Goal: Transaction & Acquisition: Purchase product/service

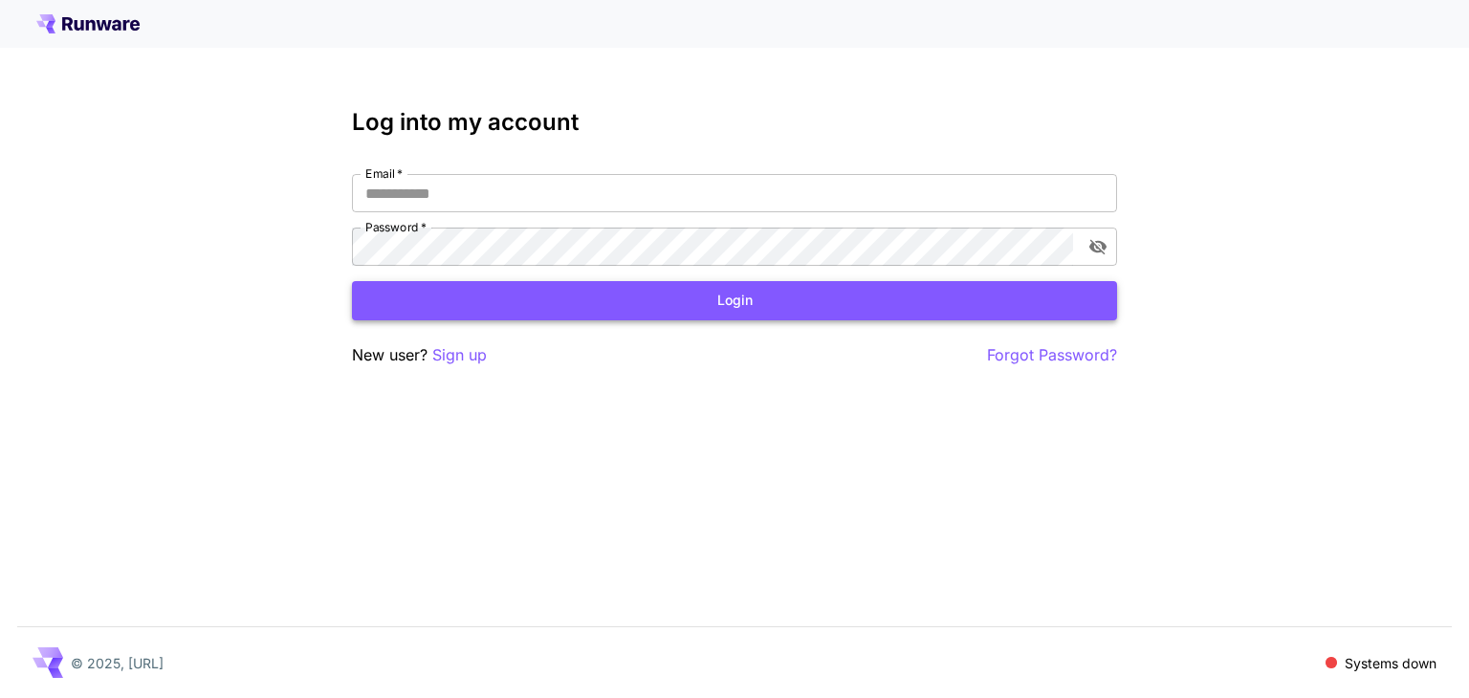
type input "**********"
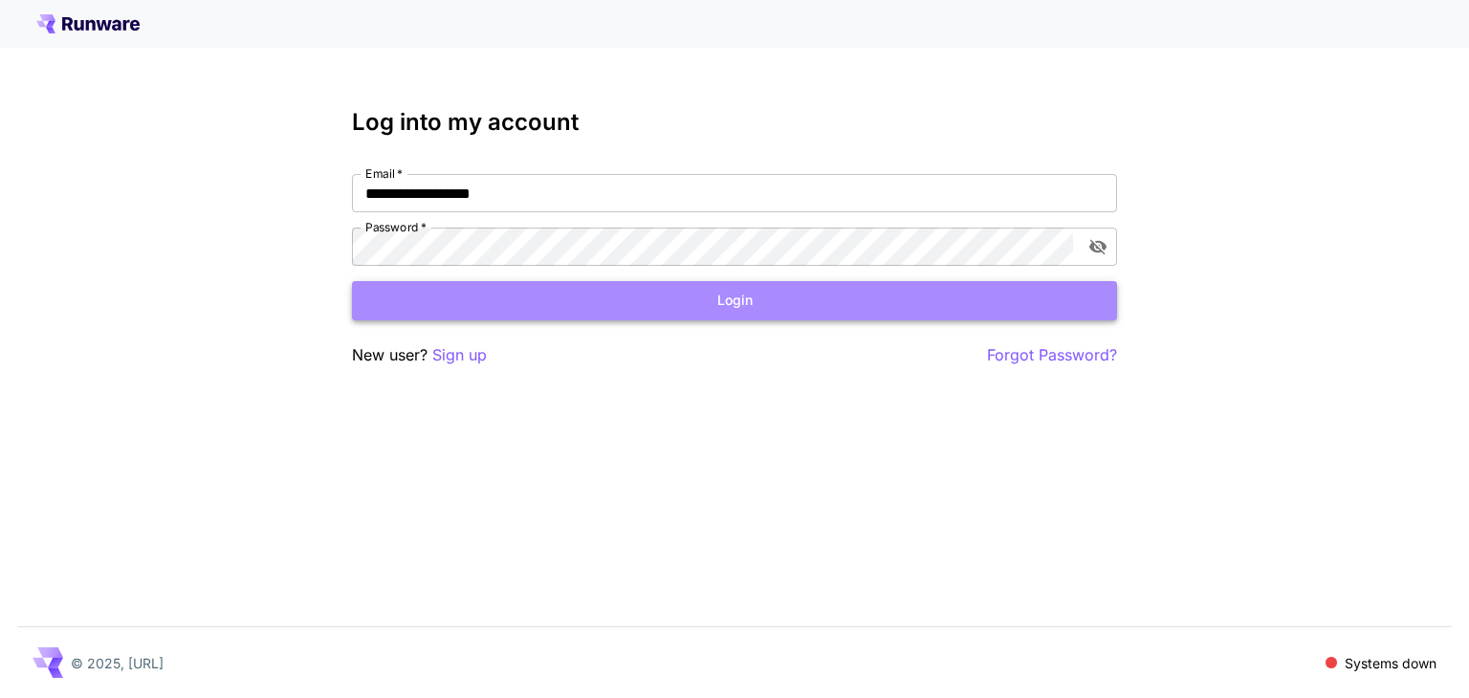
click at [572, 311] on button "Login" at bounding box center [734, 300] width 765 height 39
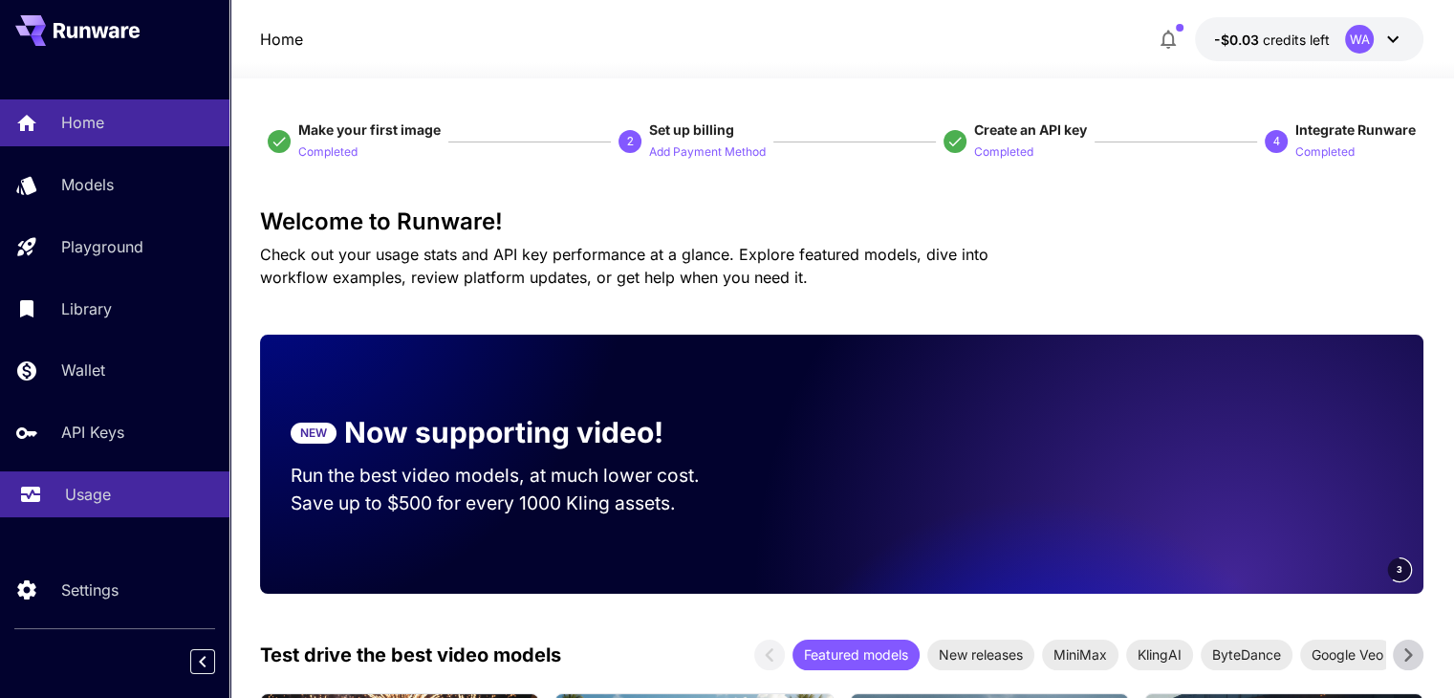
click at [149, 499] on div "Usage" at bounding box center [139, 494] width 149 height 23
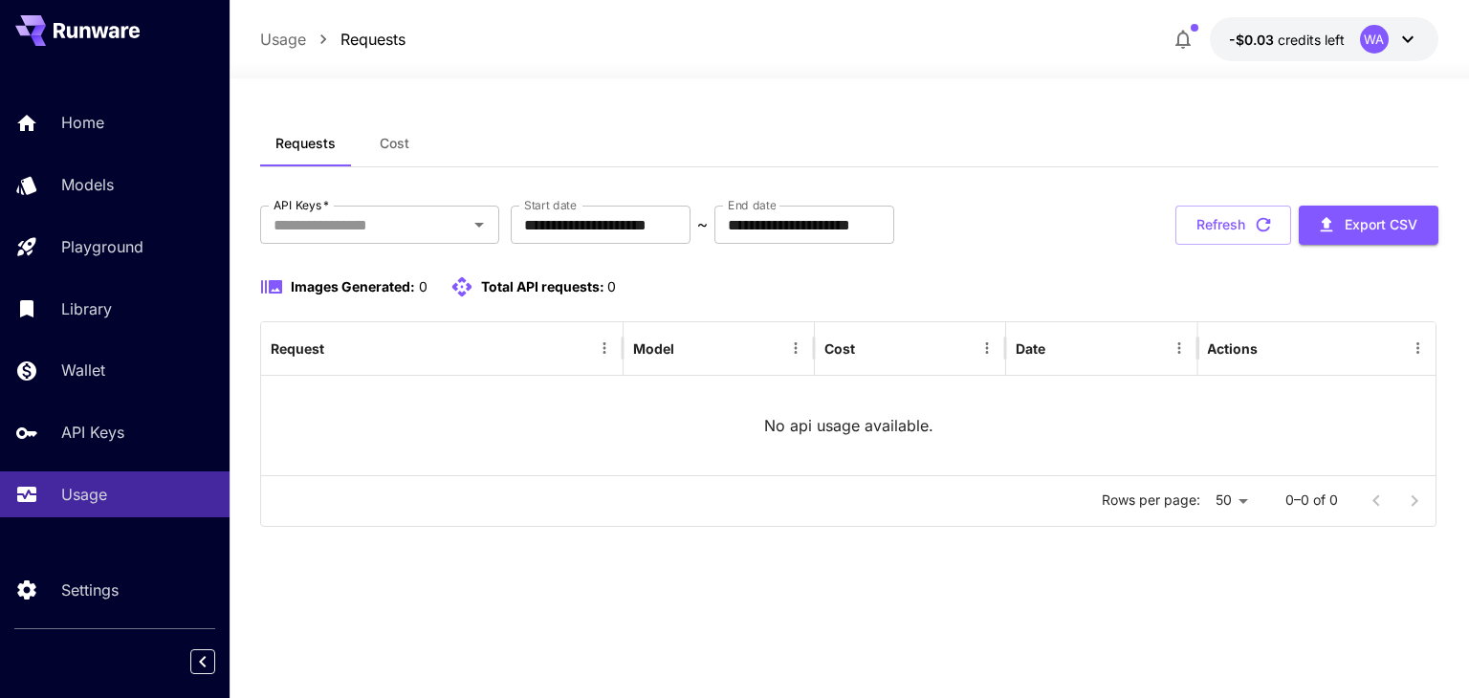
click at [405, 139] on span "Cost" at bounding box center [395, 143] width 30 height 17
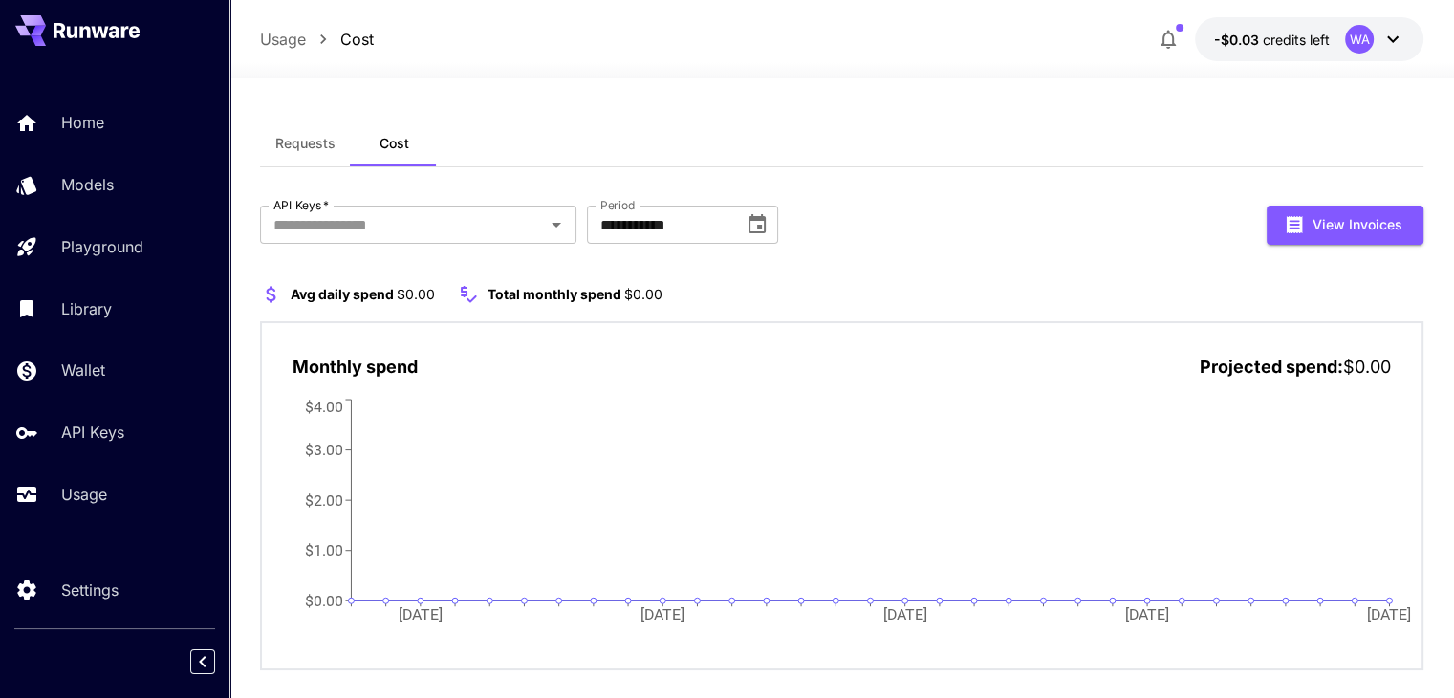
click at [289, 35] on p "Usage" at bounding box center [283, 39] width 46 height 23
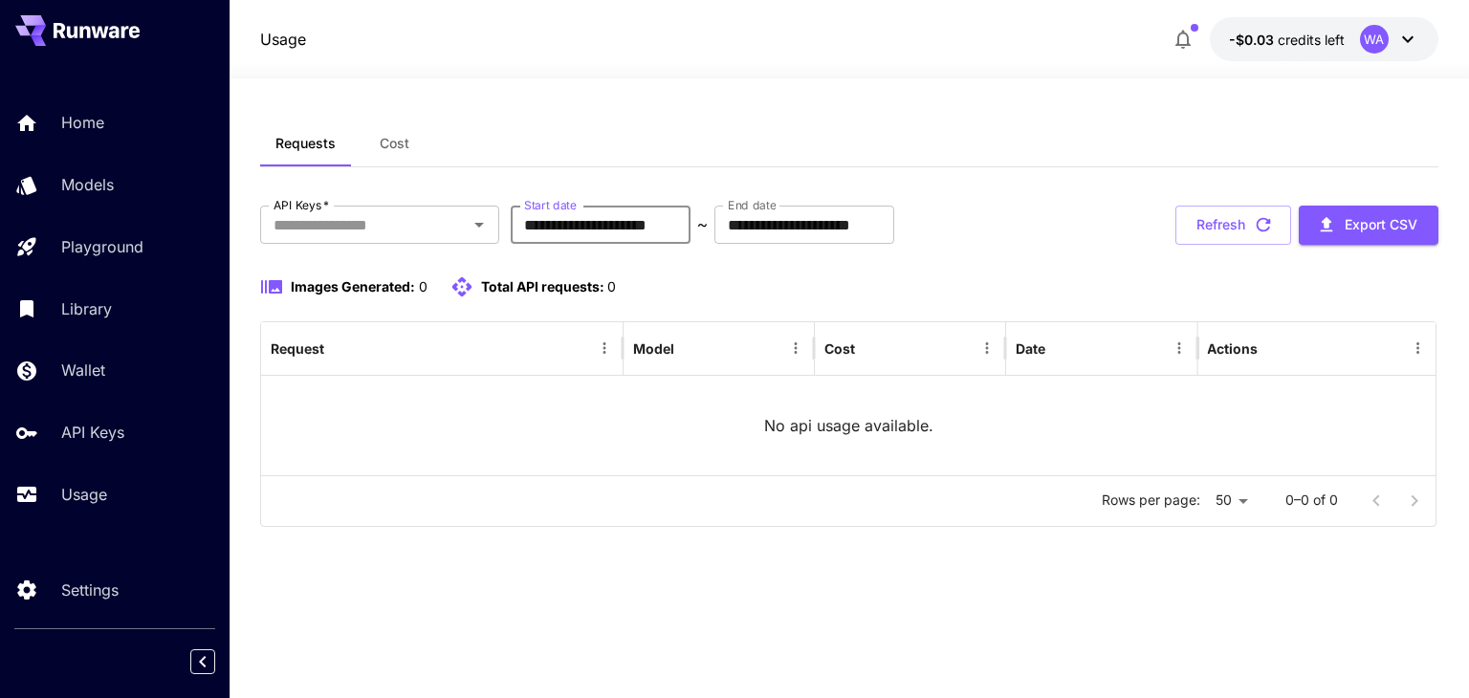
click at [593, 229] on input "**********" at bounding box center [601, 225] width 180 height 38
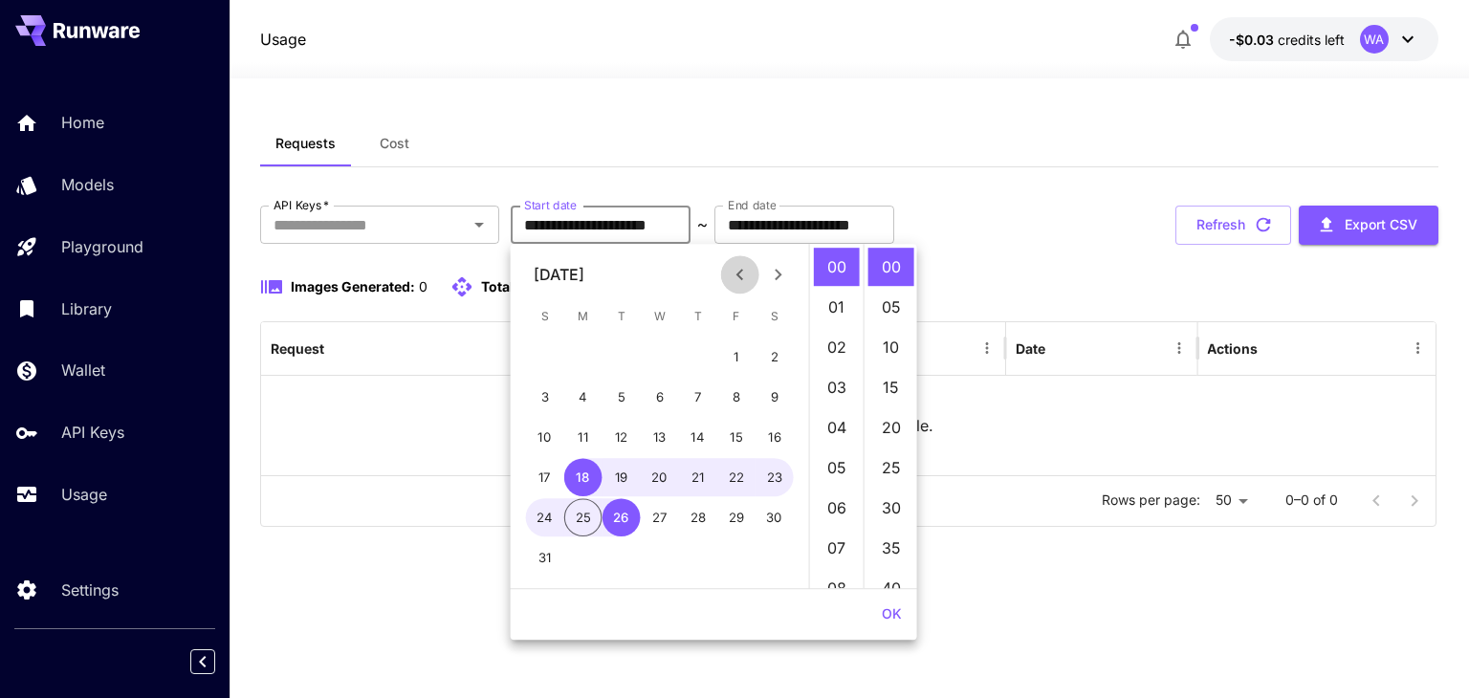
click at [744, 278] on icon "Previous month" at bounding box center [740, 274] width 23 height 23
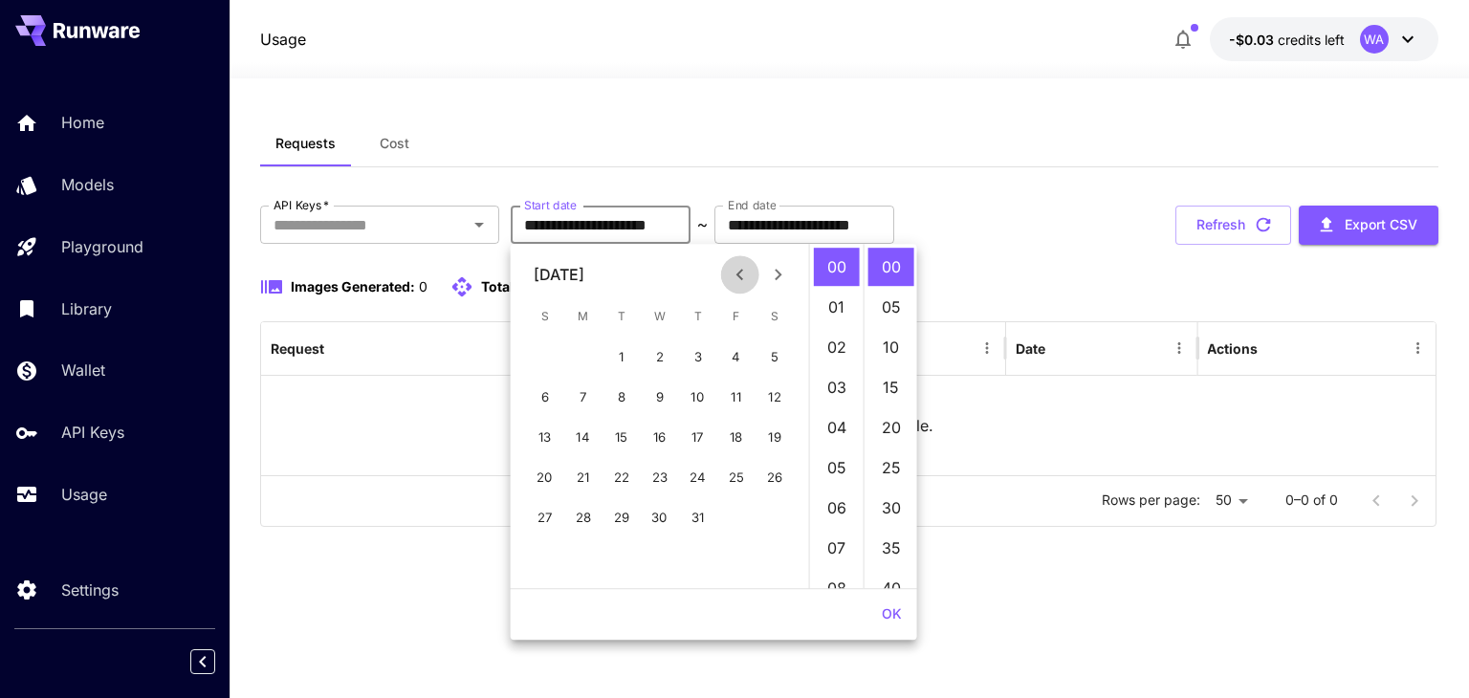
click at [744, 278] on icon "Previous month" at bounding box center [740, 274] width 23 height 23
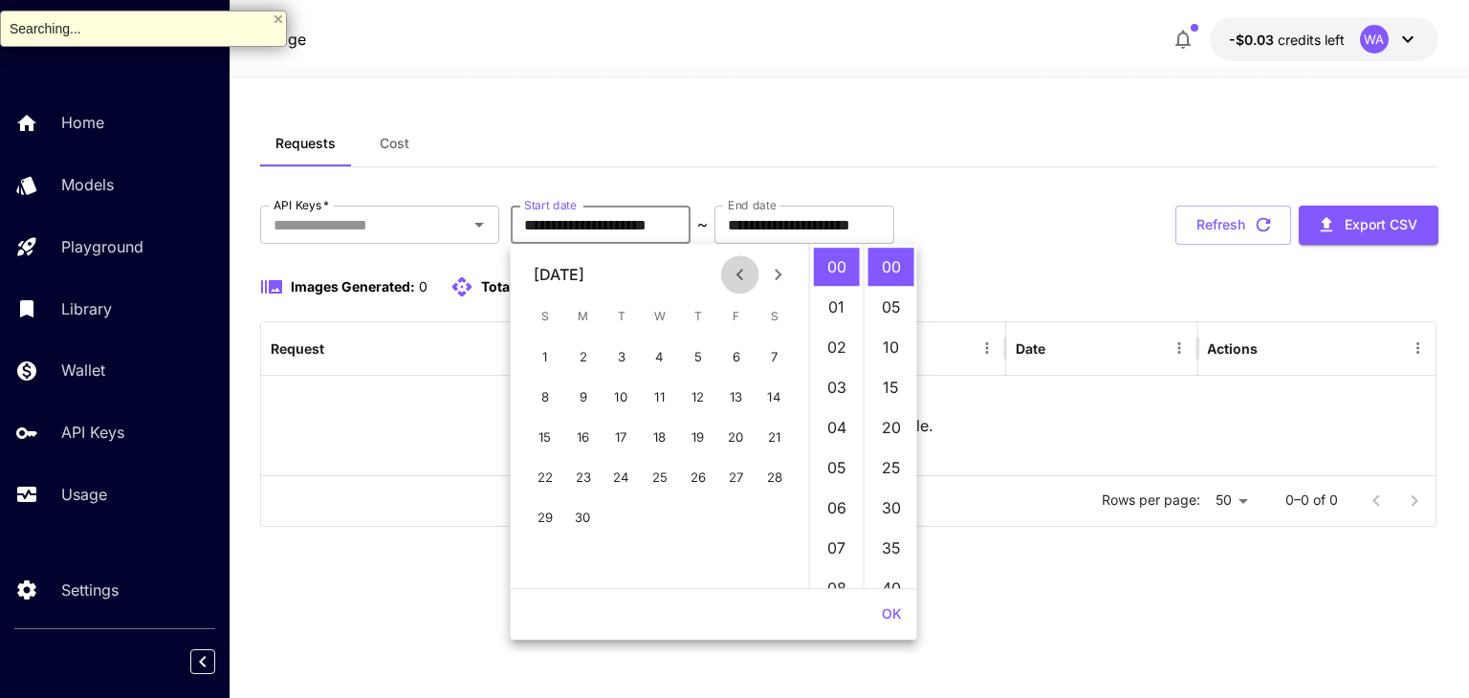
click at [744, 278] on icon "Previous month" at bounding box center [740, 274] width 23 height 23
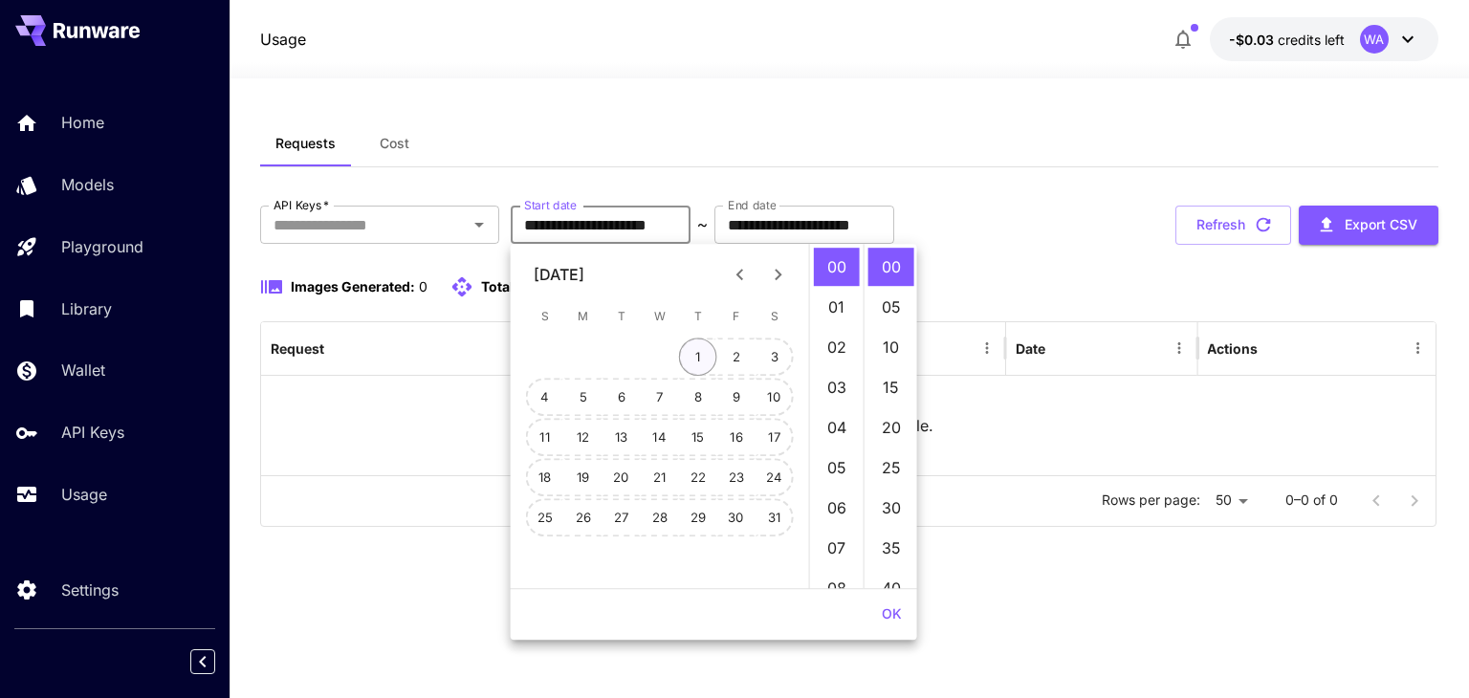
click at [693, 354] on button "1" at bounding box center [698, 357] width 38 height 38
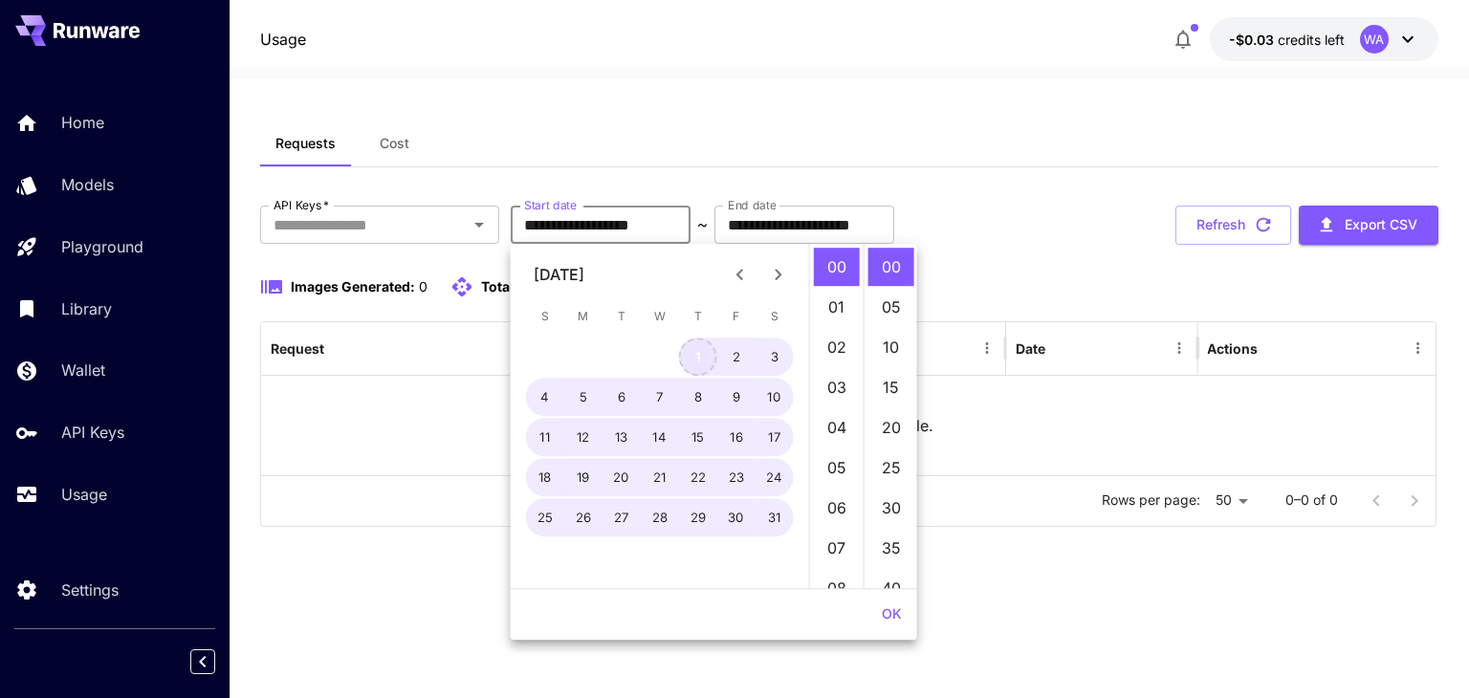
type input "**********"
click at [935, 124] on div "Requests Cost" at bounding box center [848, 143] width 1177 height 47
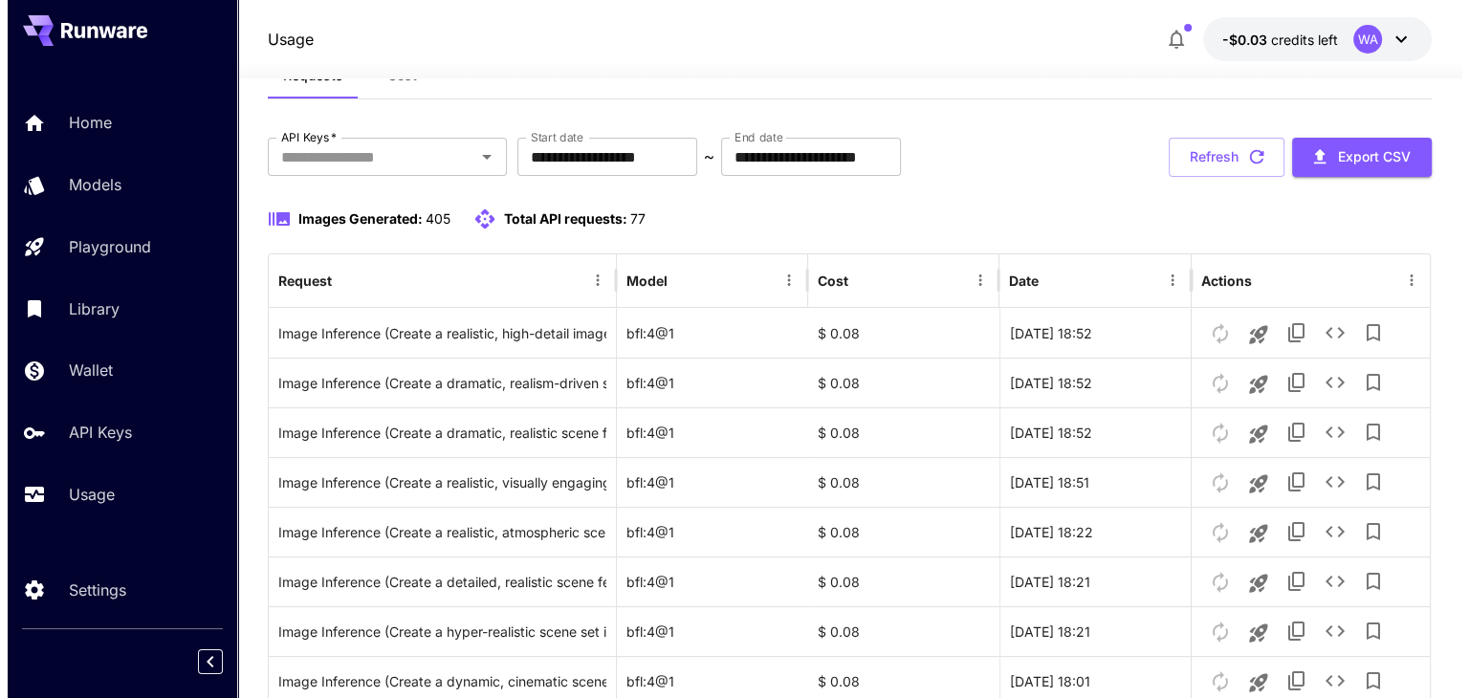
scroll to position [23, 0]
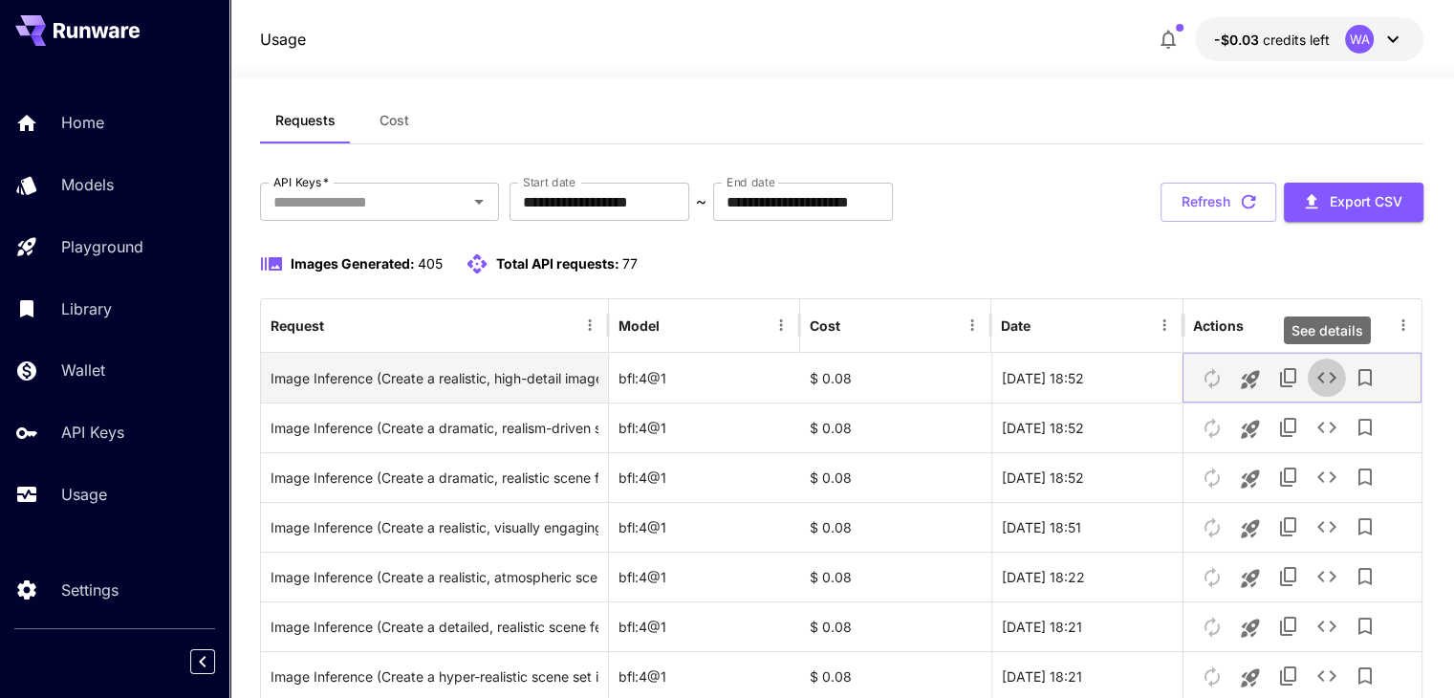
click at [1331, 376] on icon "See details" at bounding box center [1327, 377] width 23 height 23
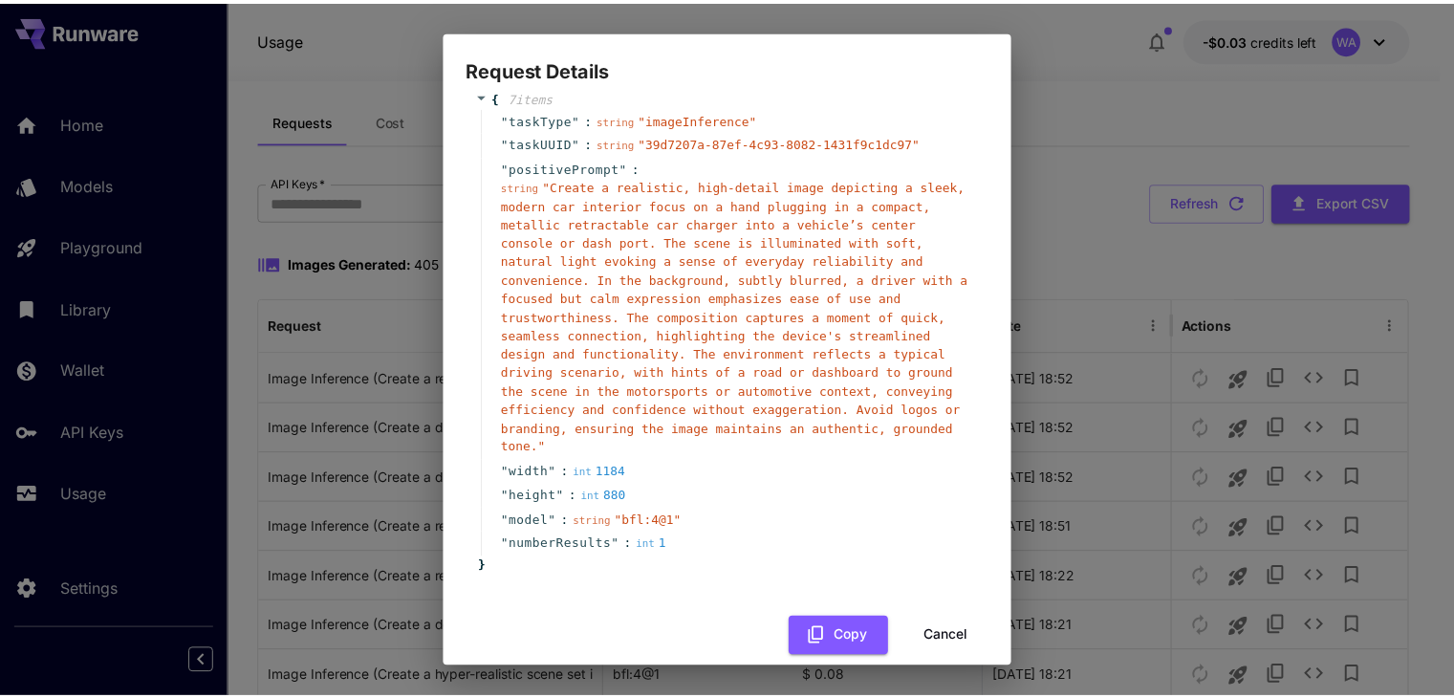
scroll to position [35, 0]
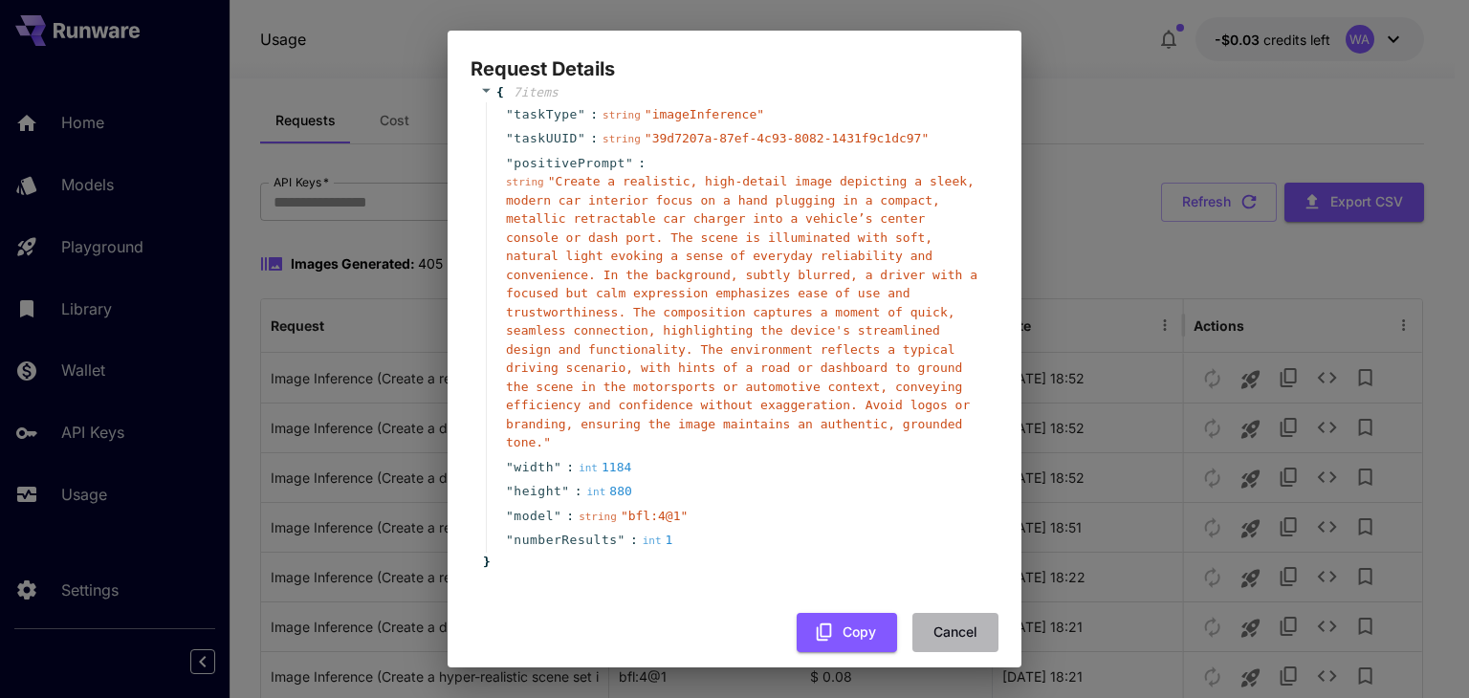
click at [950, 613] on button "Cancel" at bounding box center [955, 632] width 86 height 39
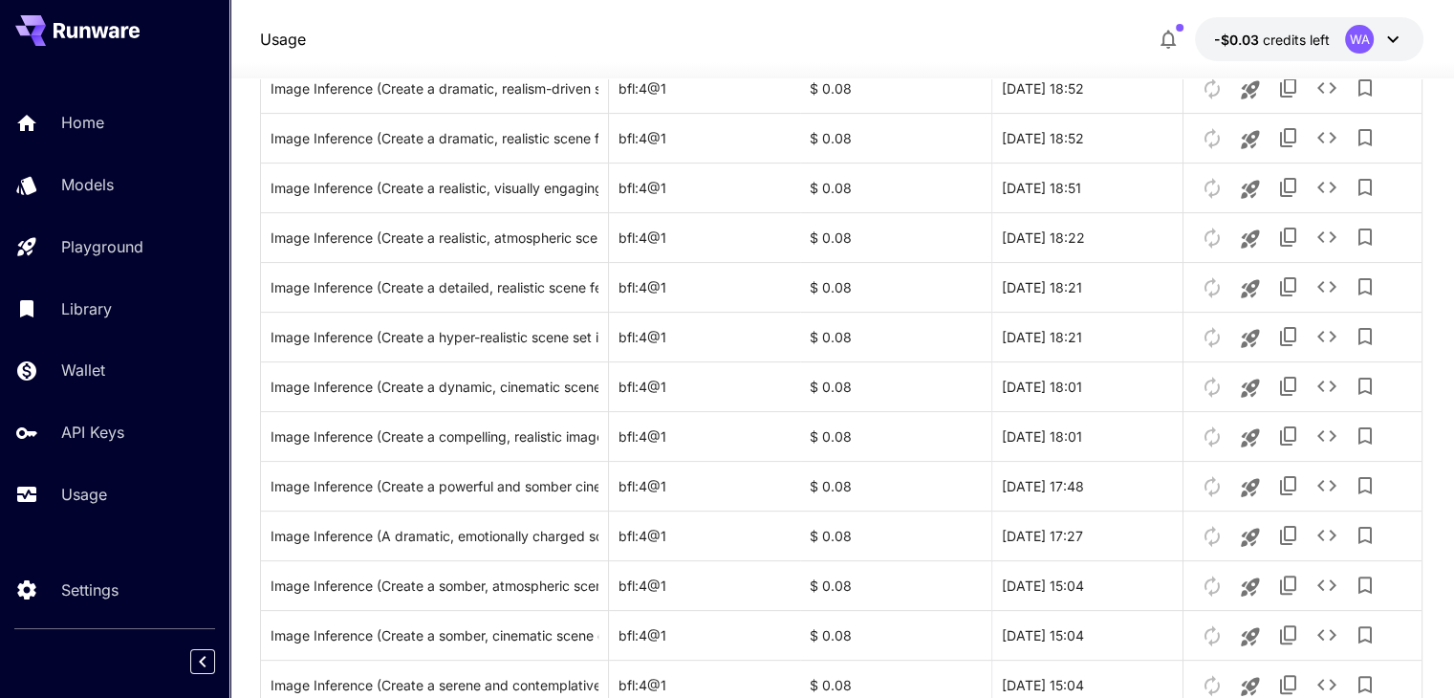
scroll to position [0, 0]
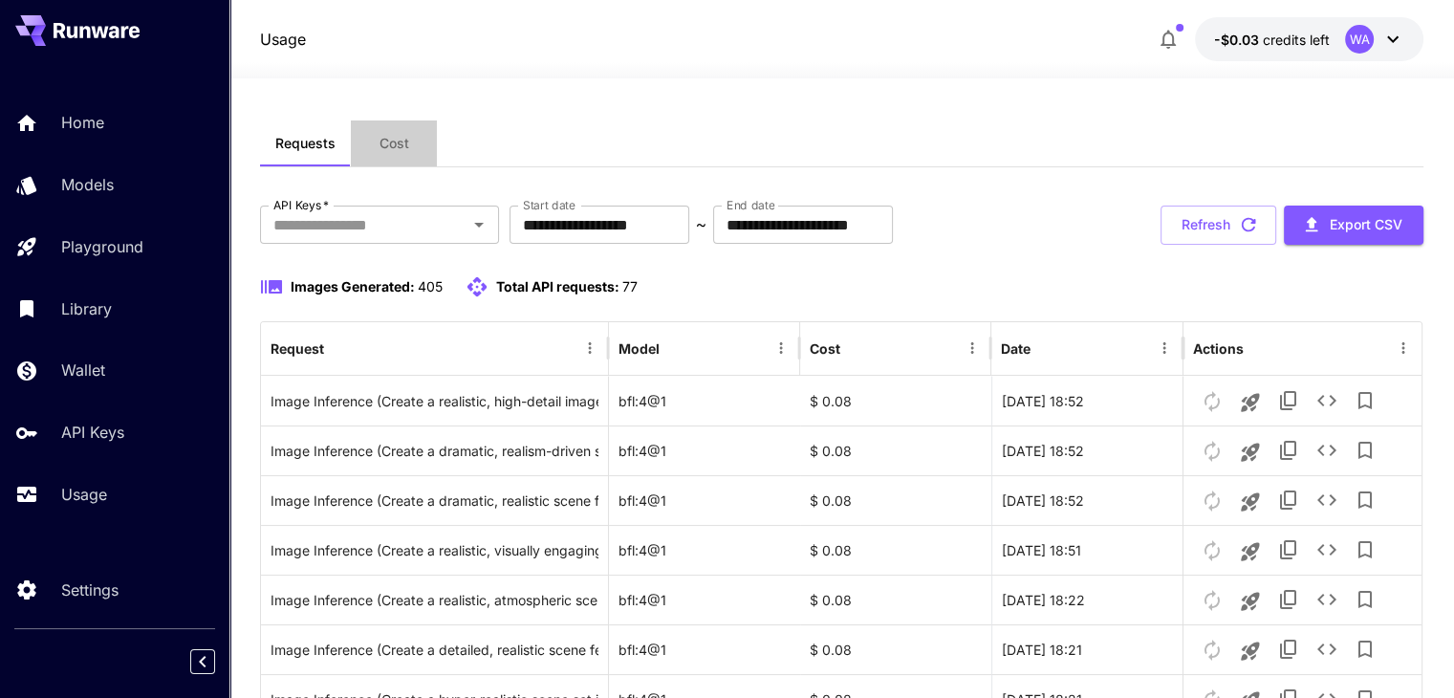
click at [404, 141] on span "Cost" at bounding box center [395, 143] width 30 height 17
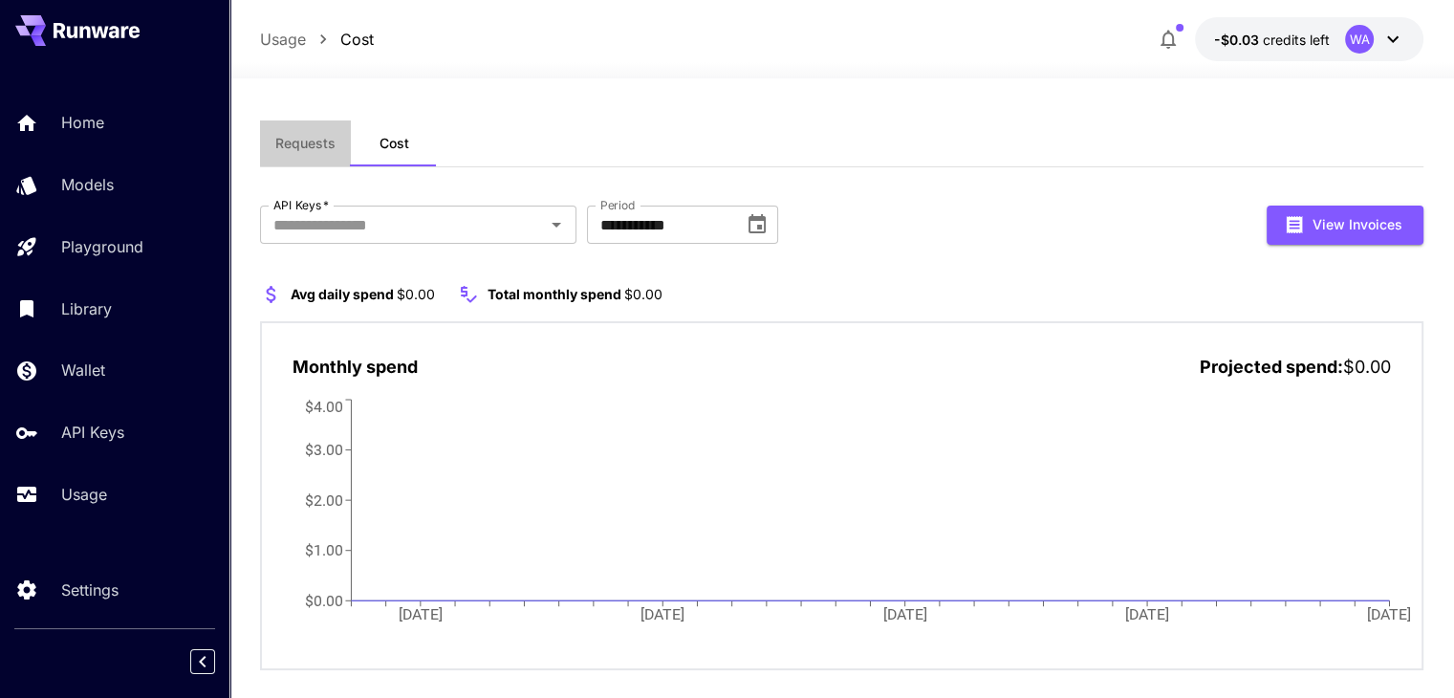
click at [297, 153] on button "Requests" at bounding box center [305, 143] width 91 height 46
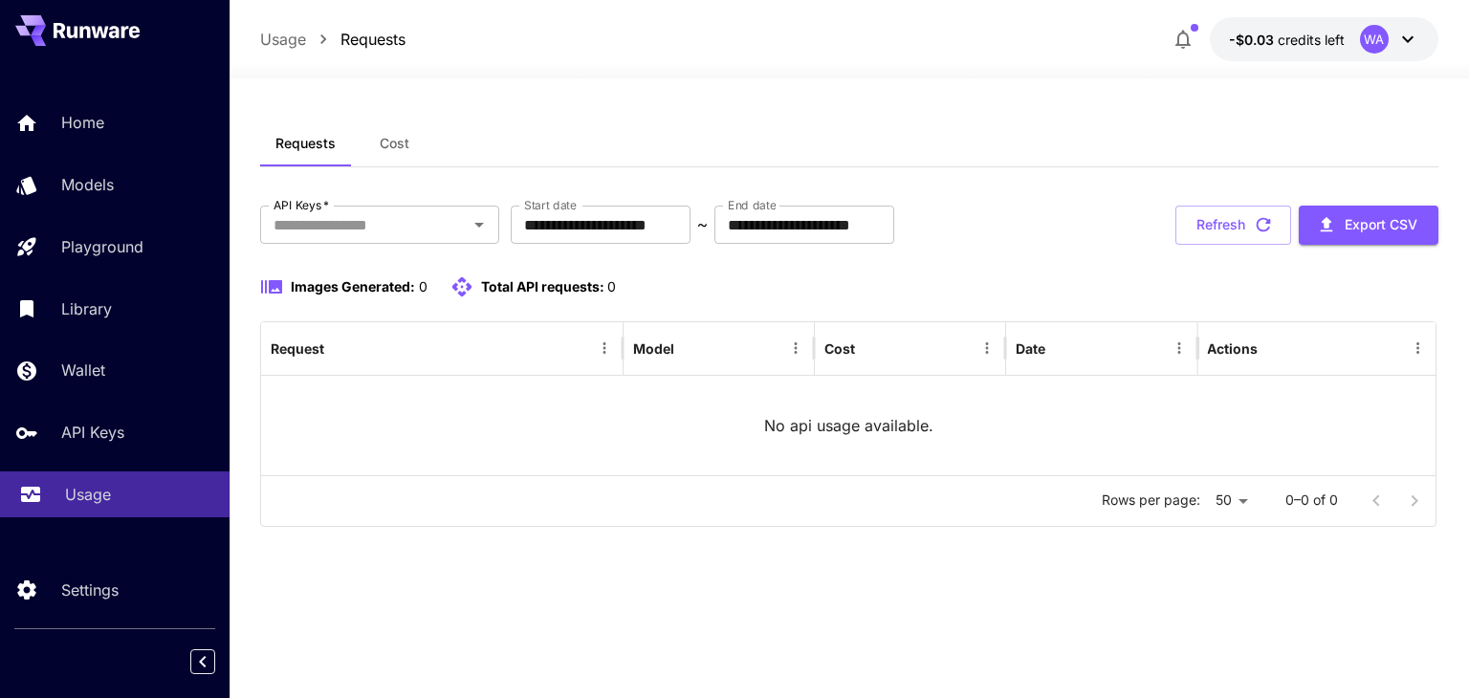
click at [96, 487] on p "Usage" at bounding box center [88, 494] width 46 height 23
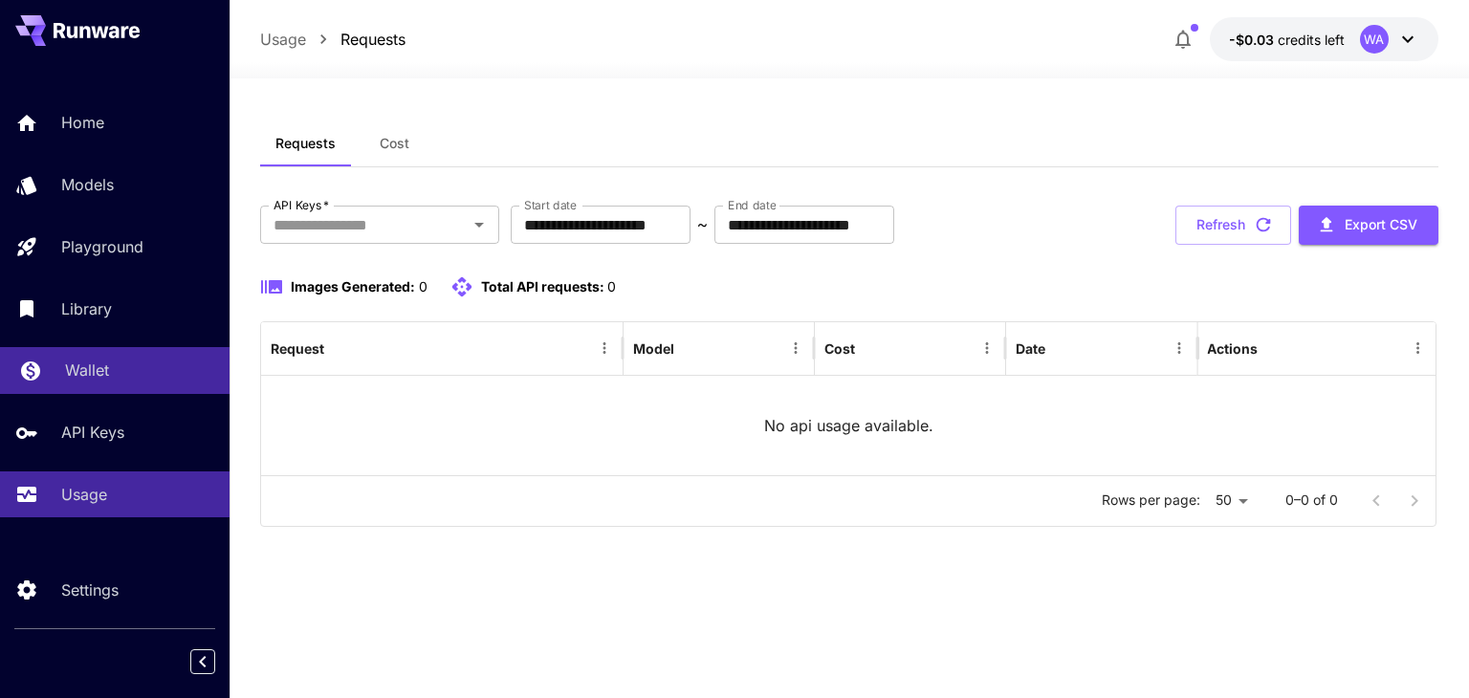
click at [76, 377] on p "Wallet" at bounding box center [87, 370] width 44 height 23
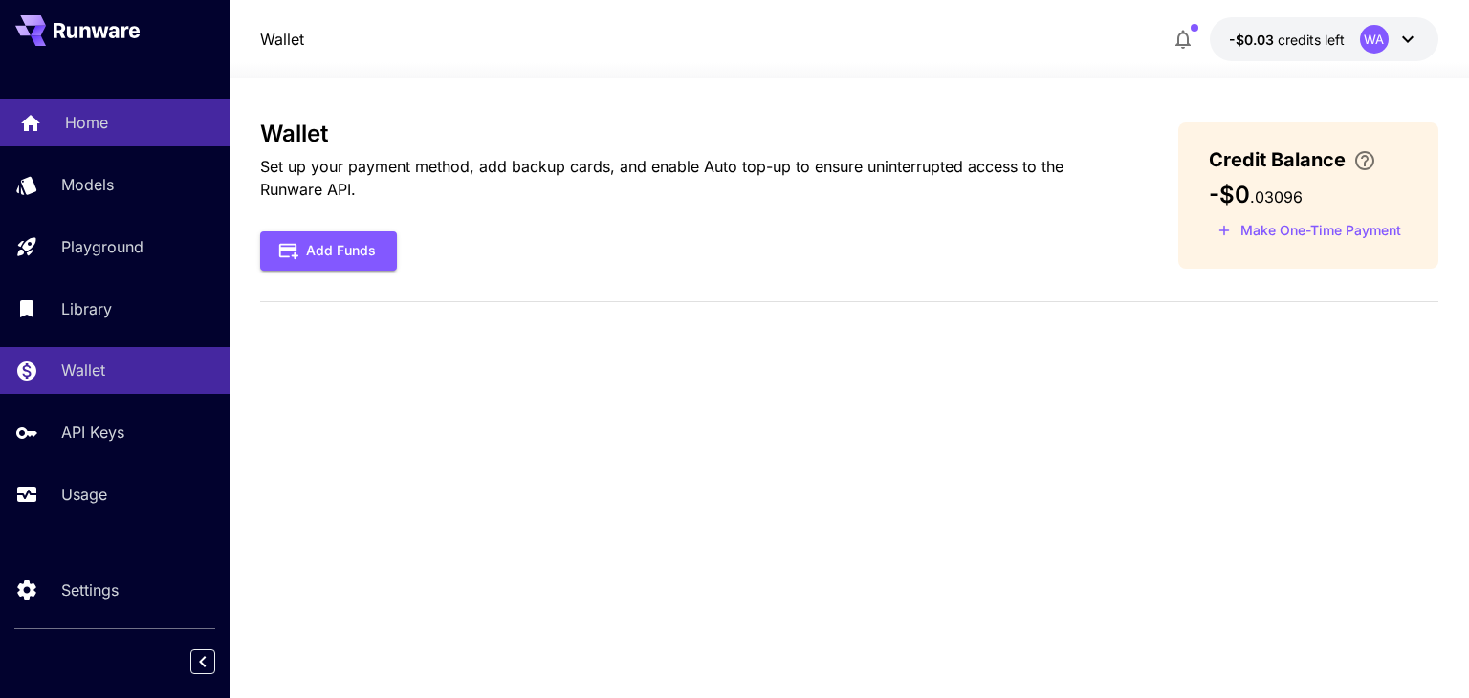
click at [129, 140] on link "Home" at bounding box center [114, 122] width 229 height 47
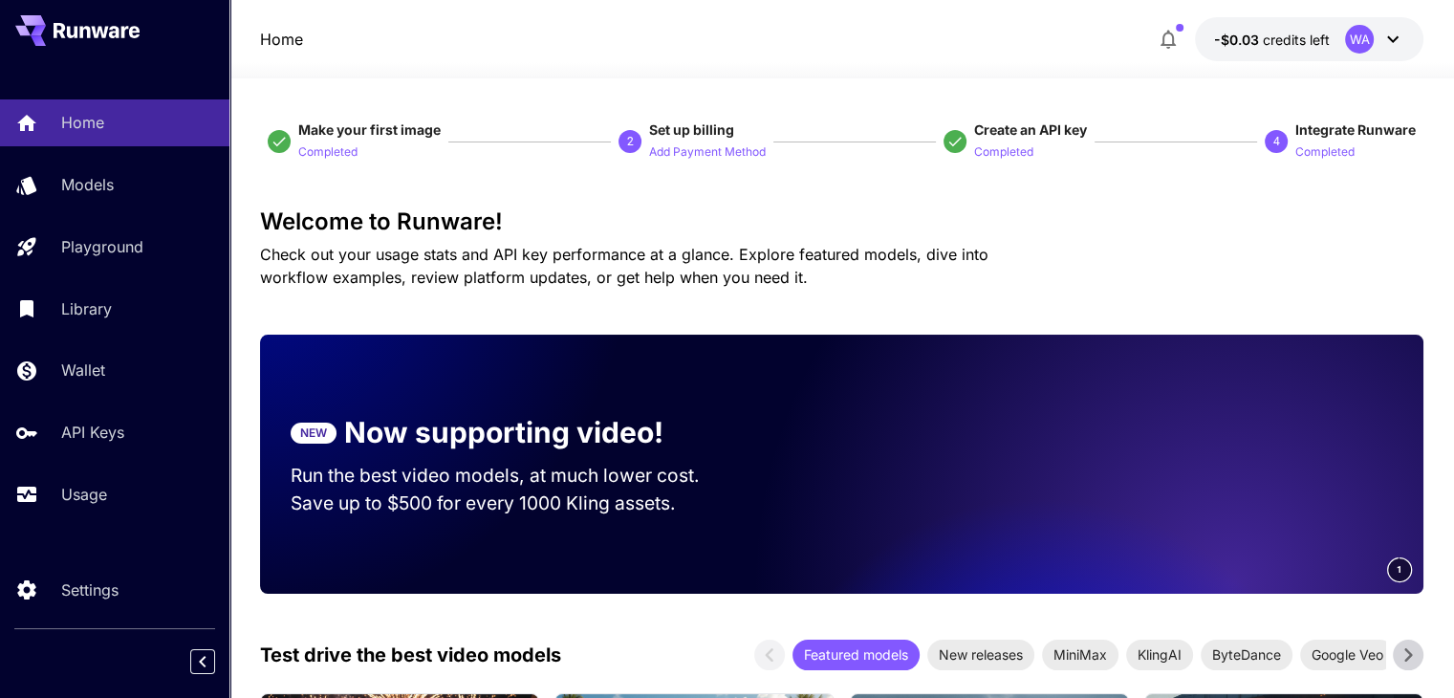
click at [1354, 38] on div "WA" at bounding box center [1359, 39] width 29 height 29
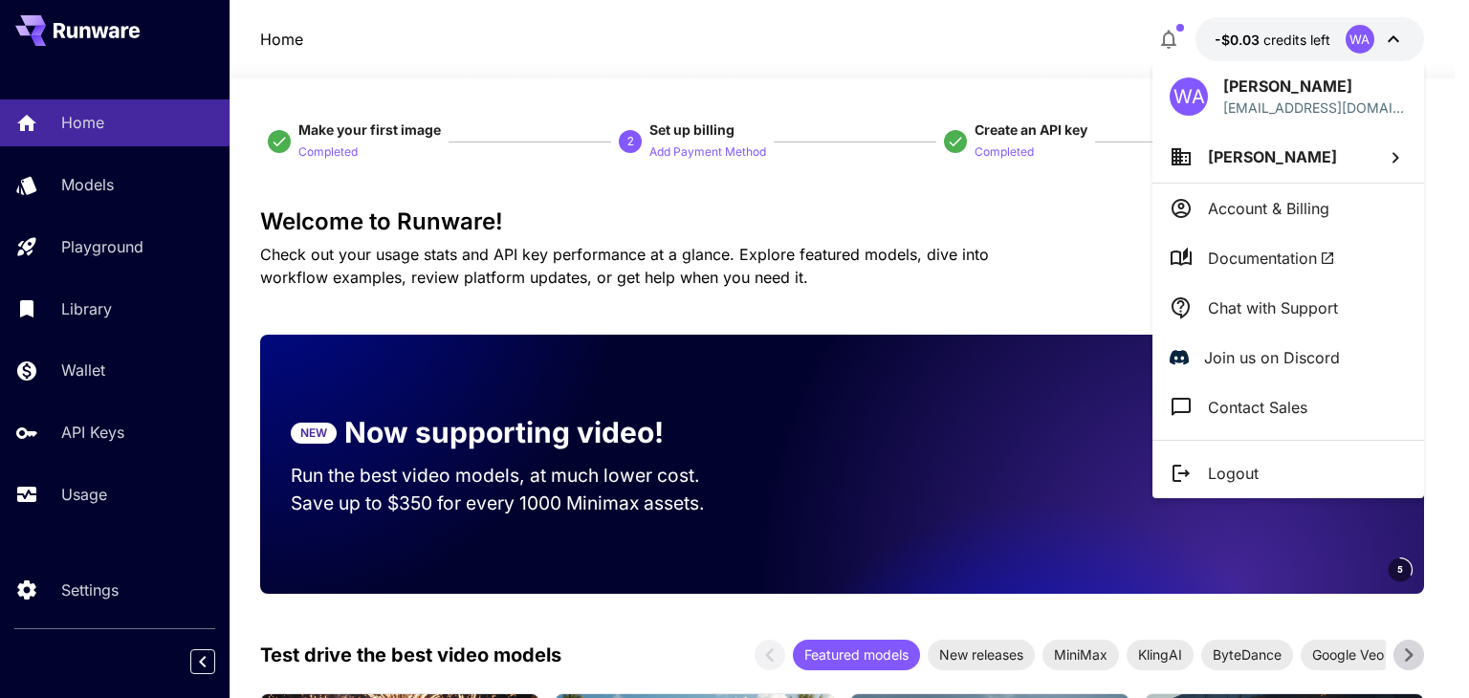
click at [933, 288] on div at bounding box center [734, 349] width 1469 height 698
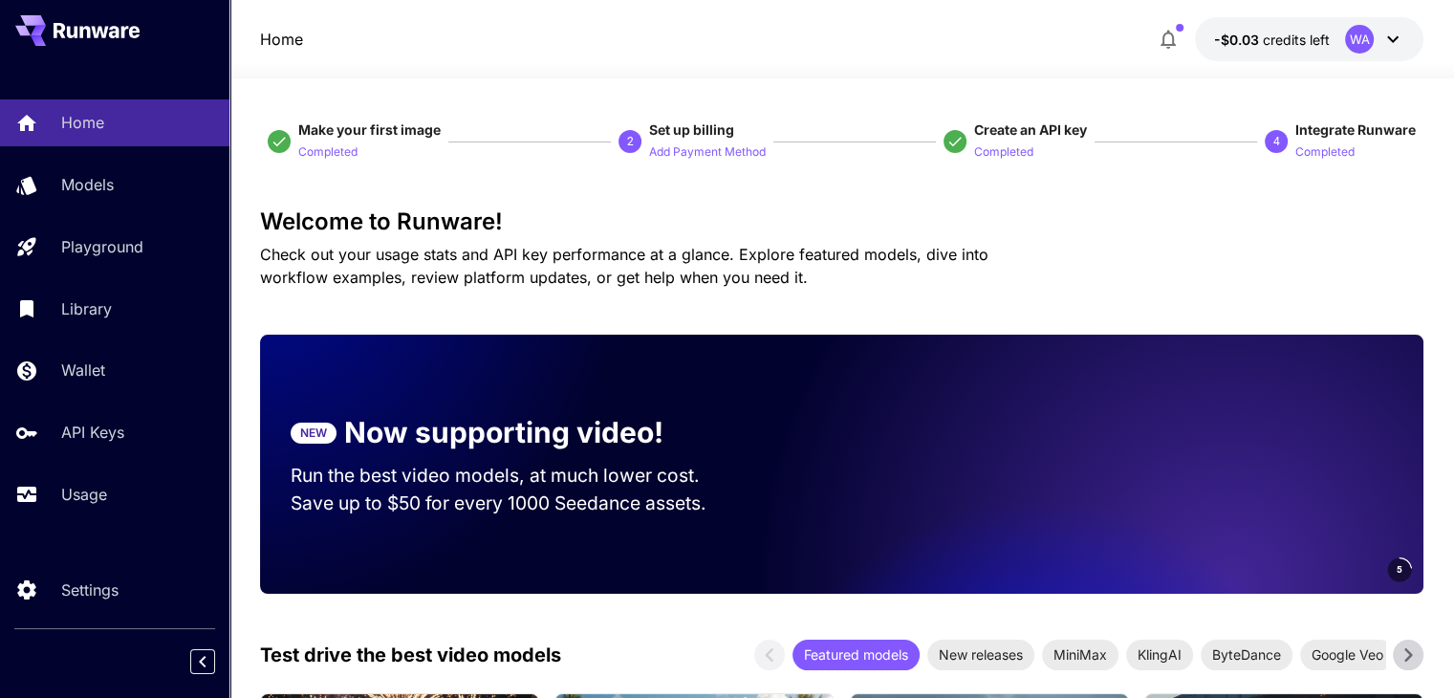
click at [1380, 33] on div "WA" at bounding box center [1374, 39] width 59 height 29
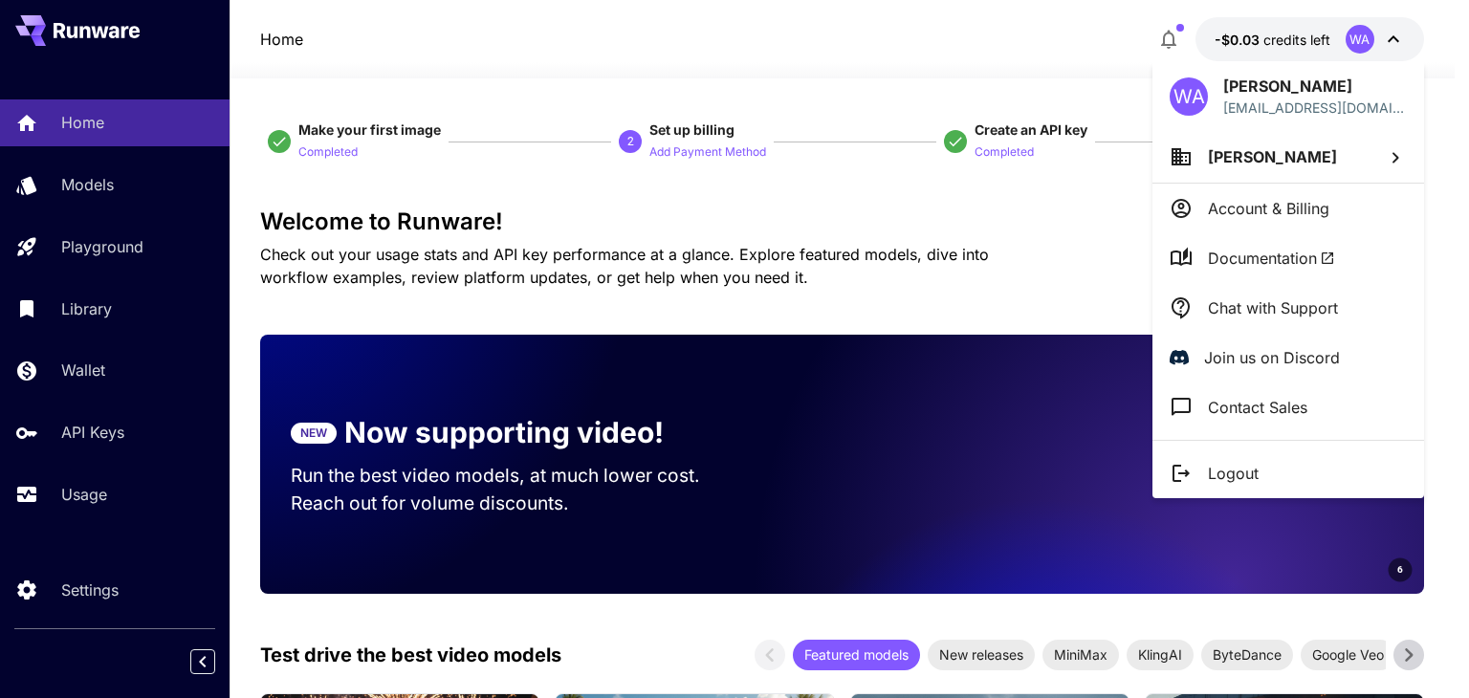
click at [139, 599] on div at bounding box center [734, 349] width 1469 height 698
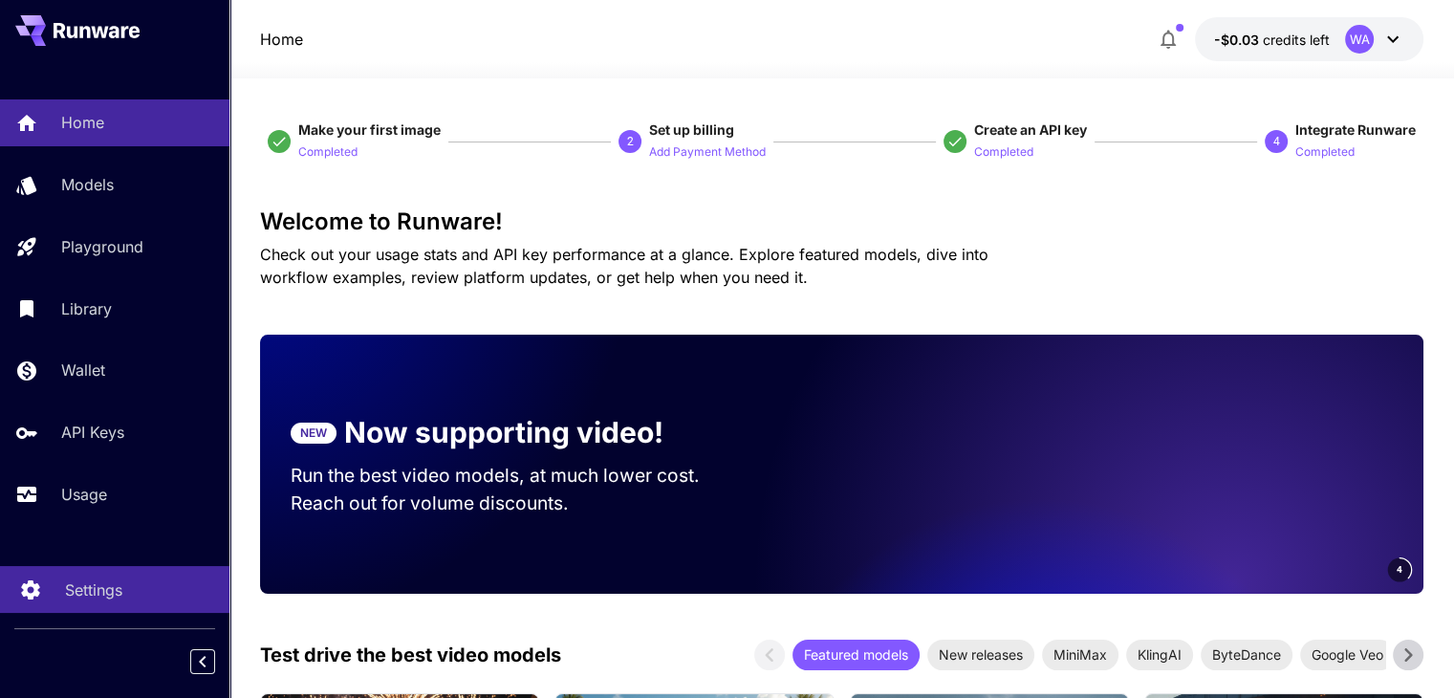
click at [142, 599] on div "Settings" at bounding box center [139, 590] width 149 height 23
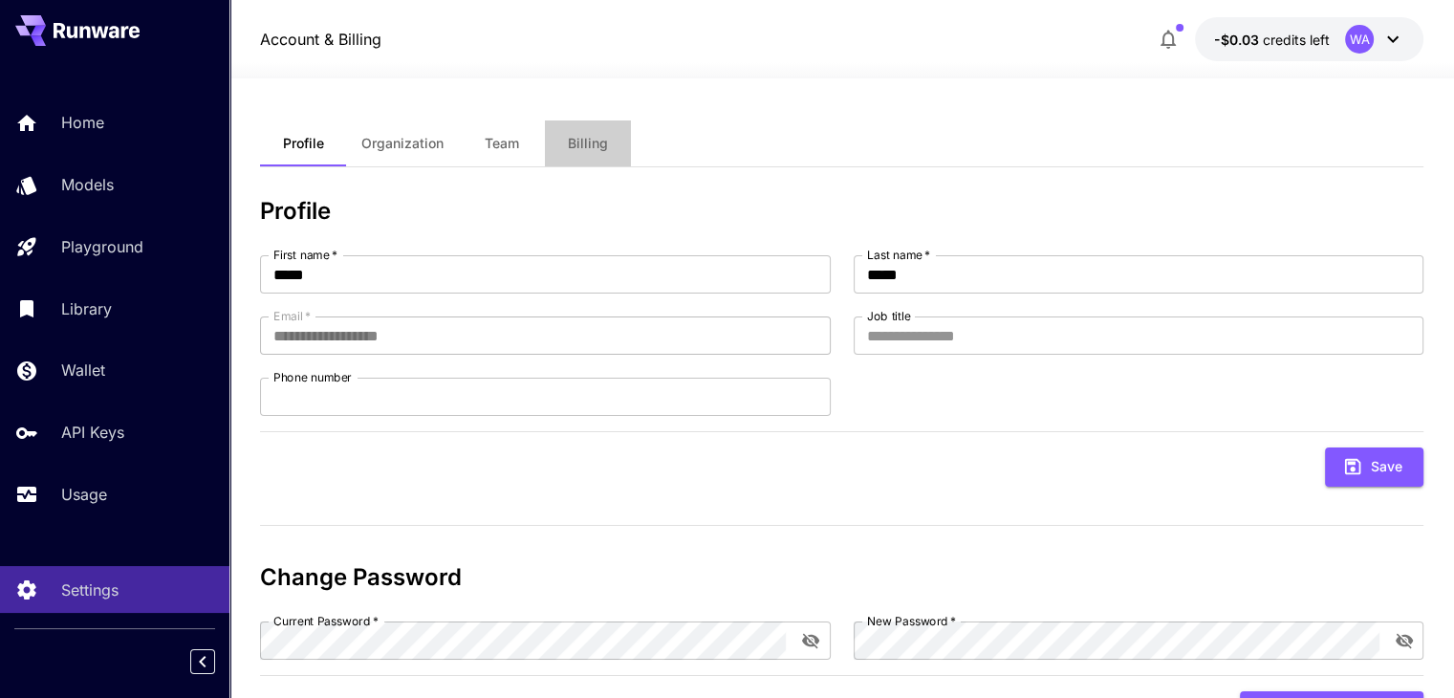
click at [583, 147] on span "Billing" at bounding box center [588, 143] width 40 height 17
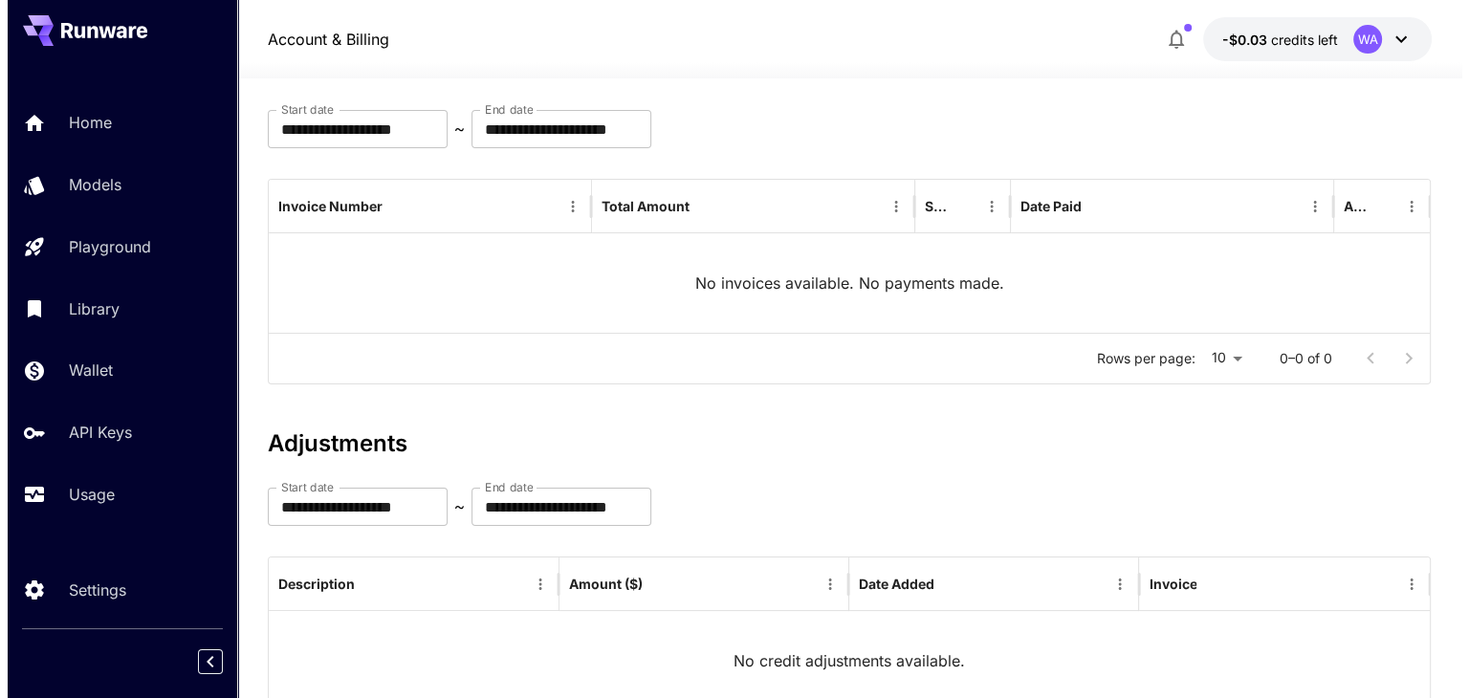
scroll to position [266, 0]
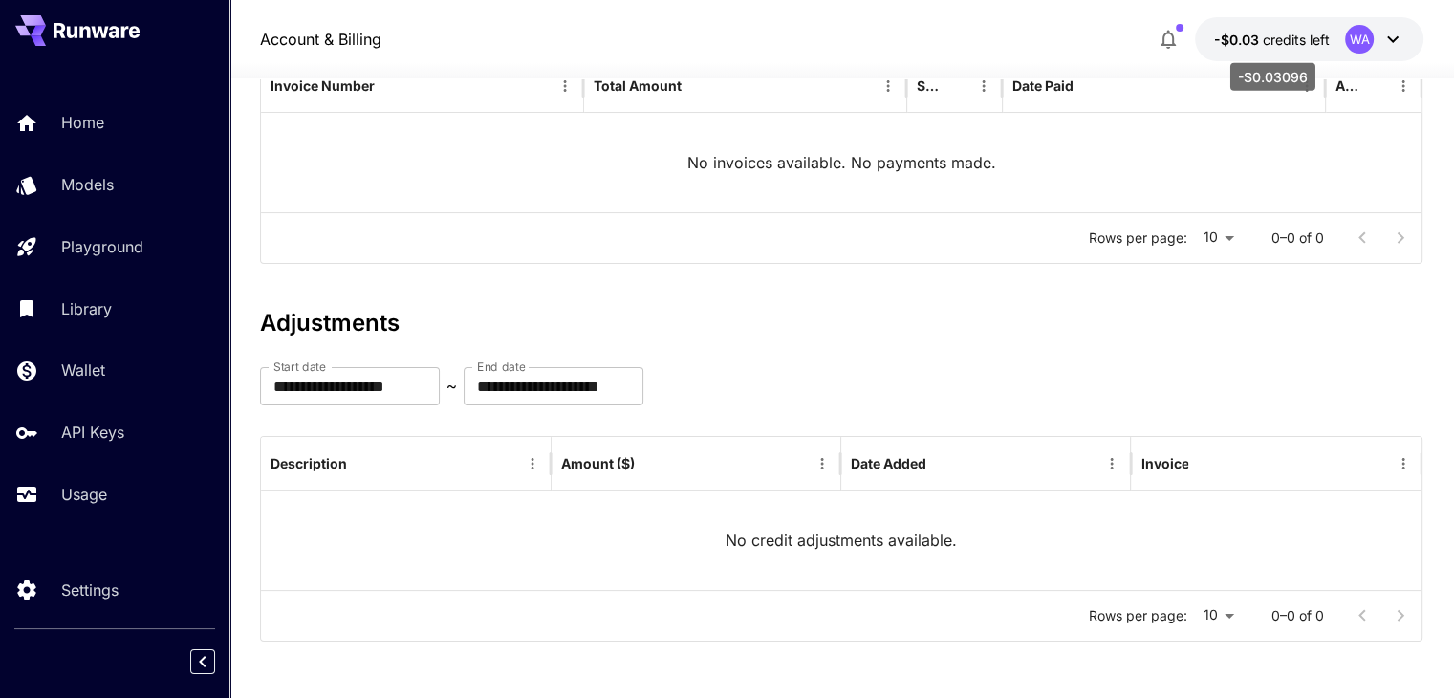
click at [1308, 30] on p "-$0.03 credits left" at bounding box center [1272, 40] width 116 height 20
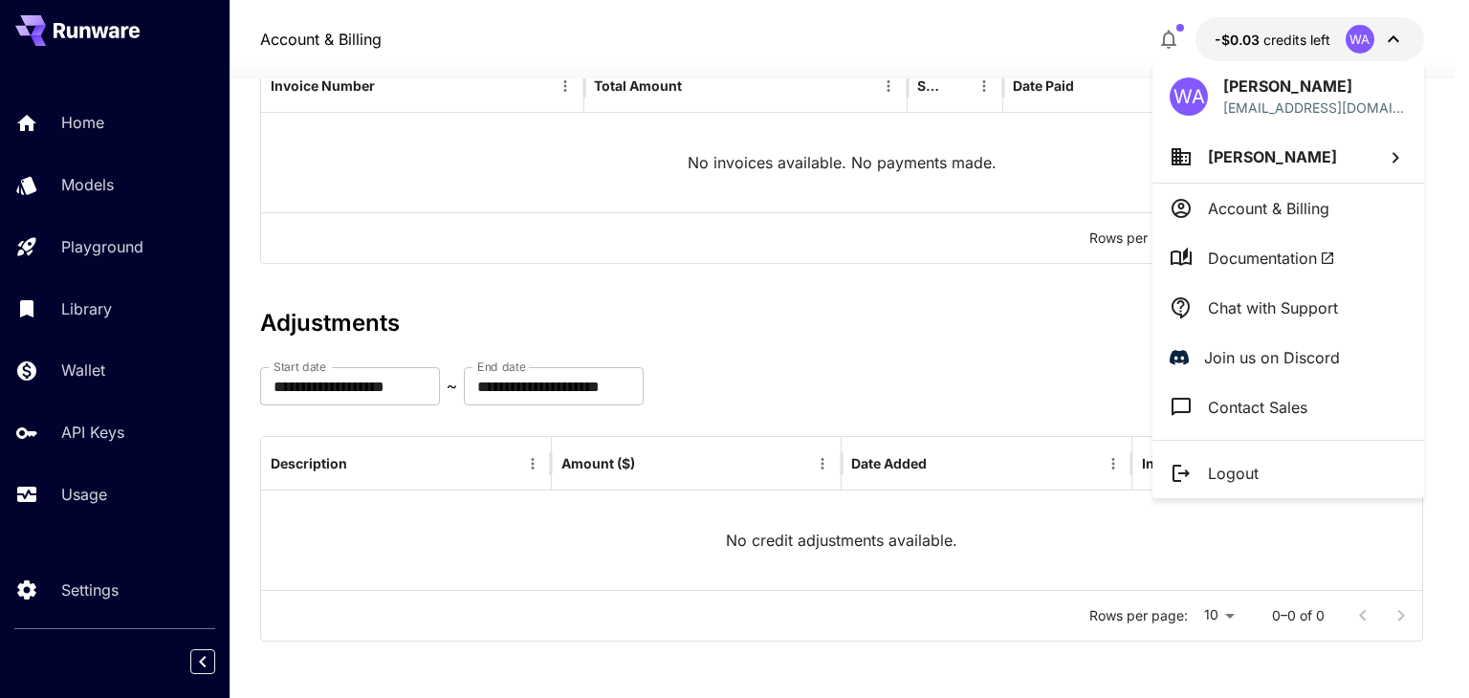
click at [1290, 208] on p "Account & Billing" at bounding box center [1268, 208] width 121 height 23
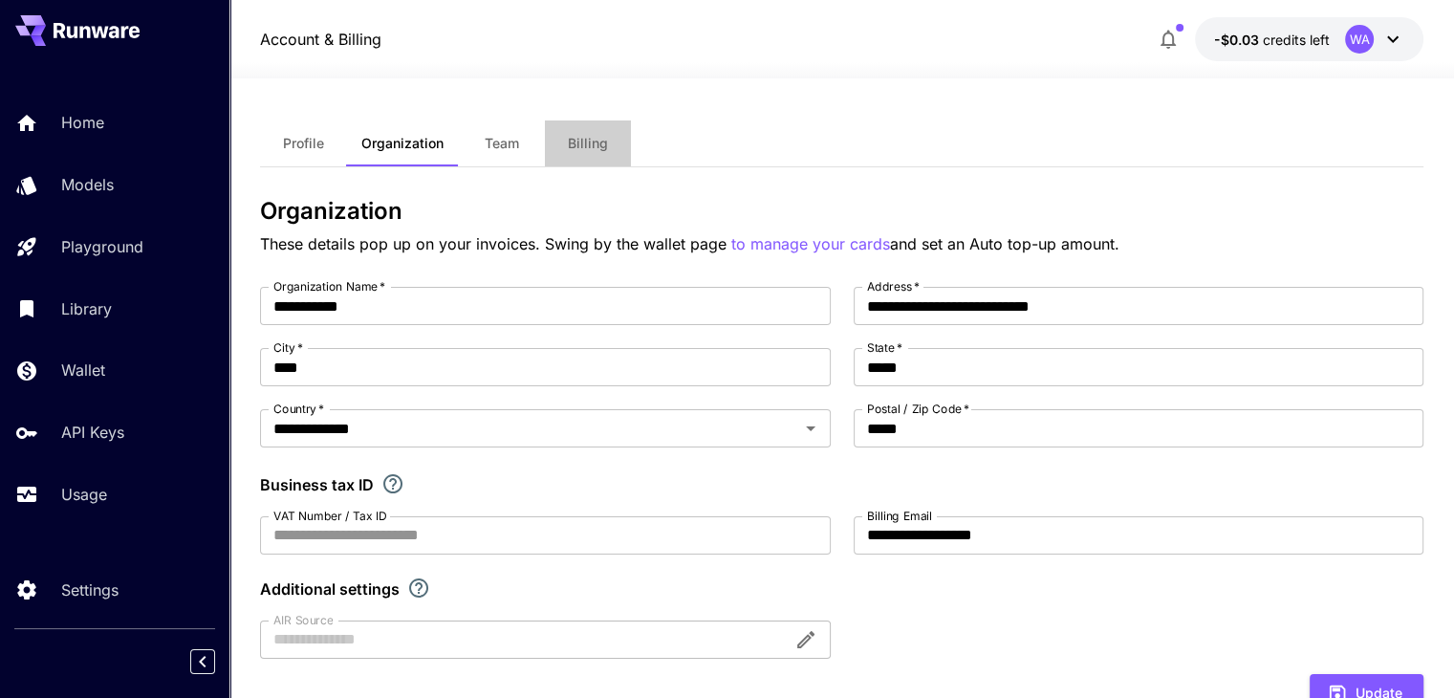
click at [573, 144] on span "Billing" at bounding box center [588, 143] width 40 height 17
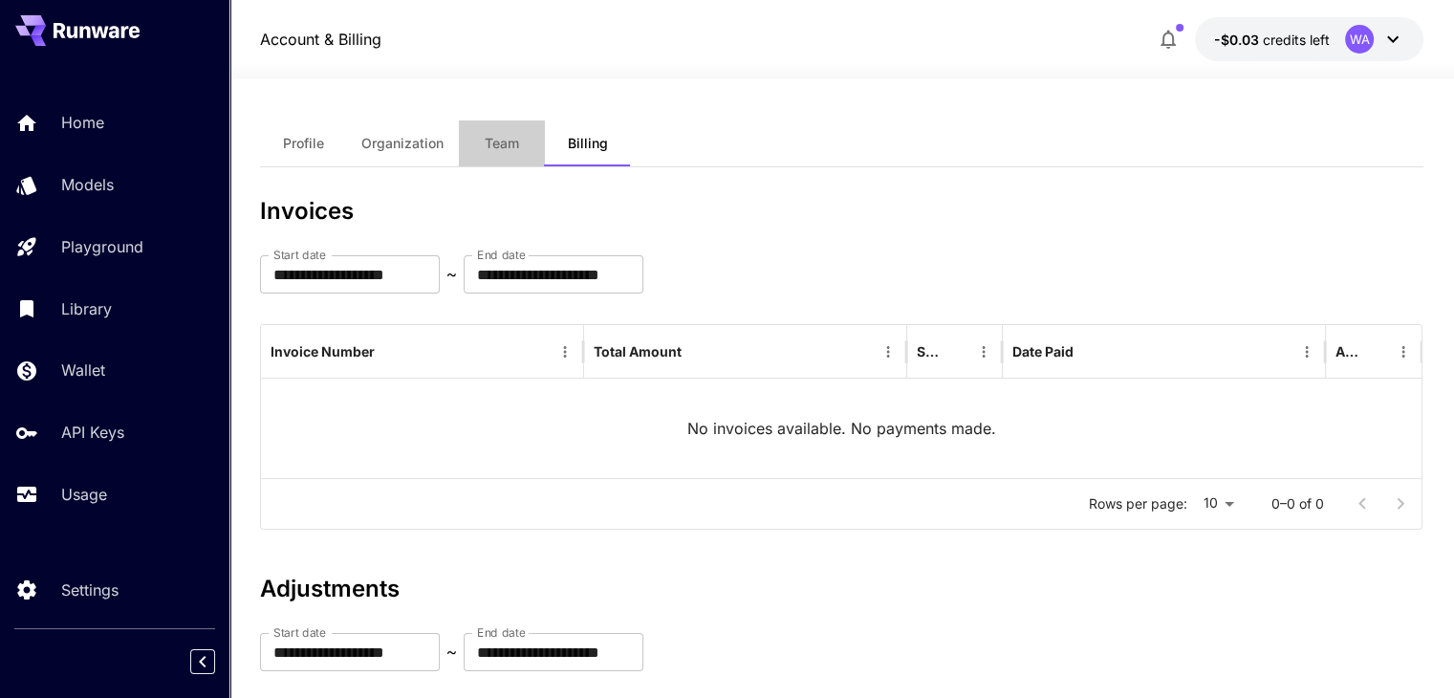
click at [488, 137] on span "Team" at bounding box center [502, 143] width 34 height 17
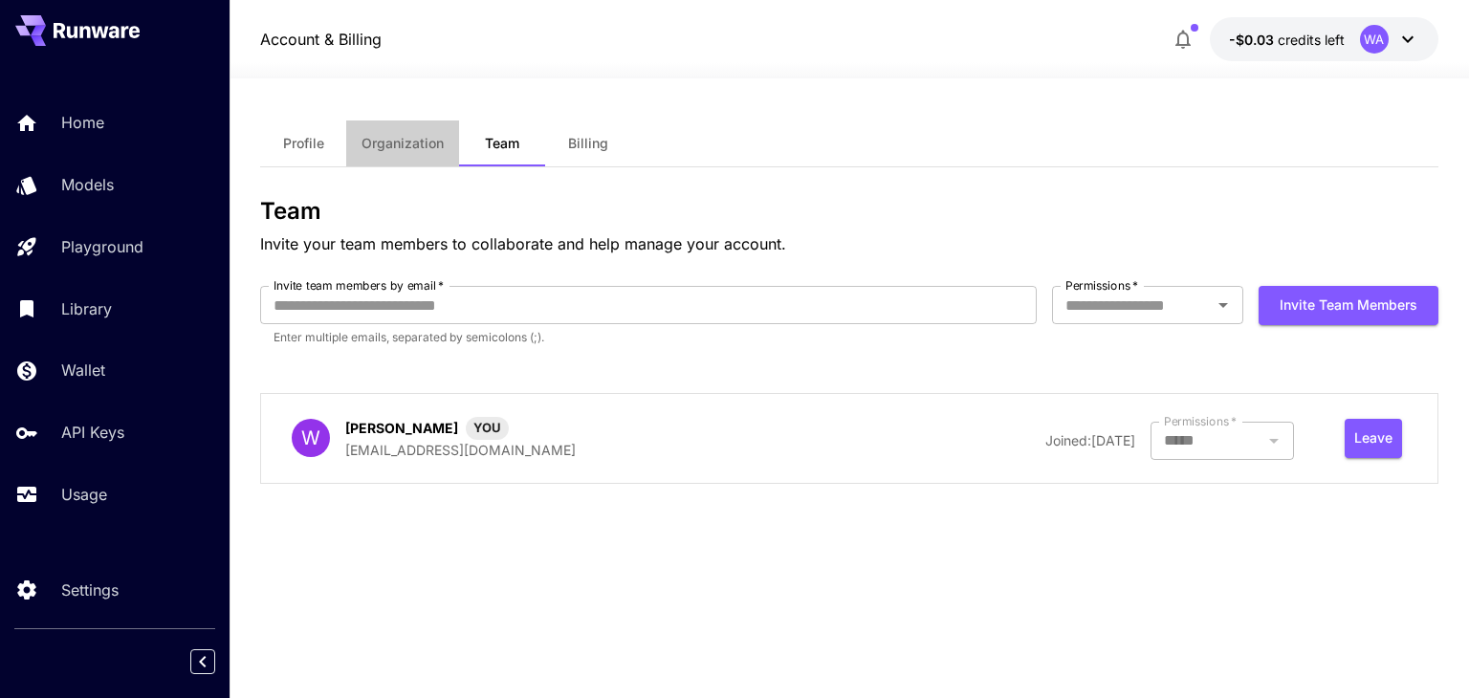
click at [415, 131] on button "Organization" at bounding box center [402, 143] width 113 height 46
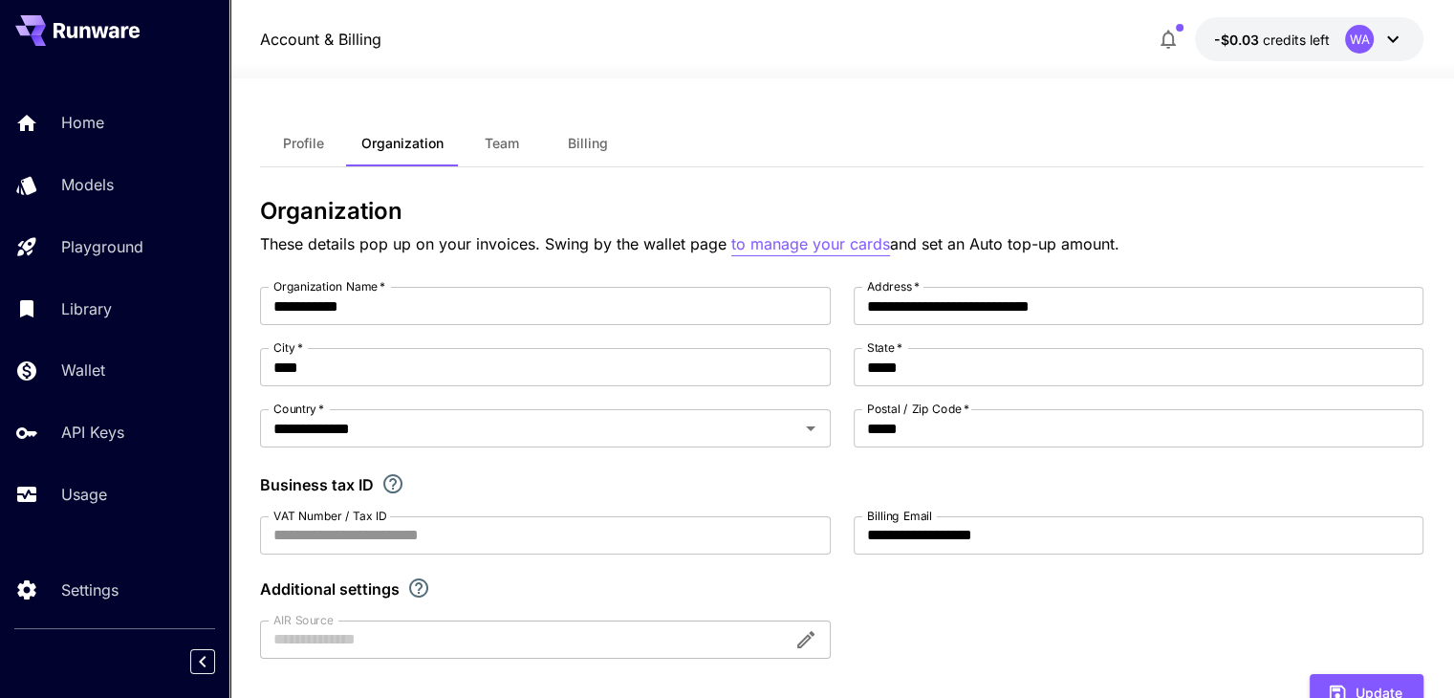
click at [775, 251] on p "to manage your cards" at bounding box center [811, 244] width 159 height 24
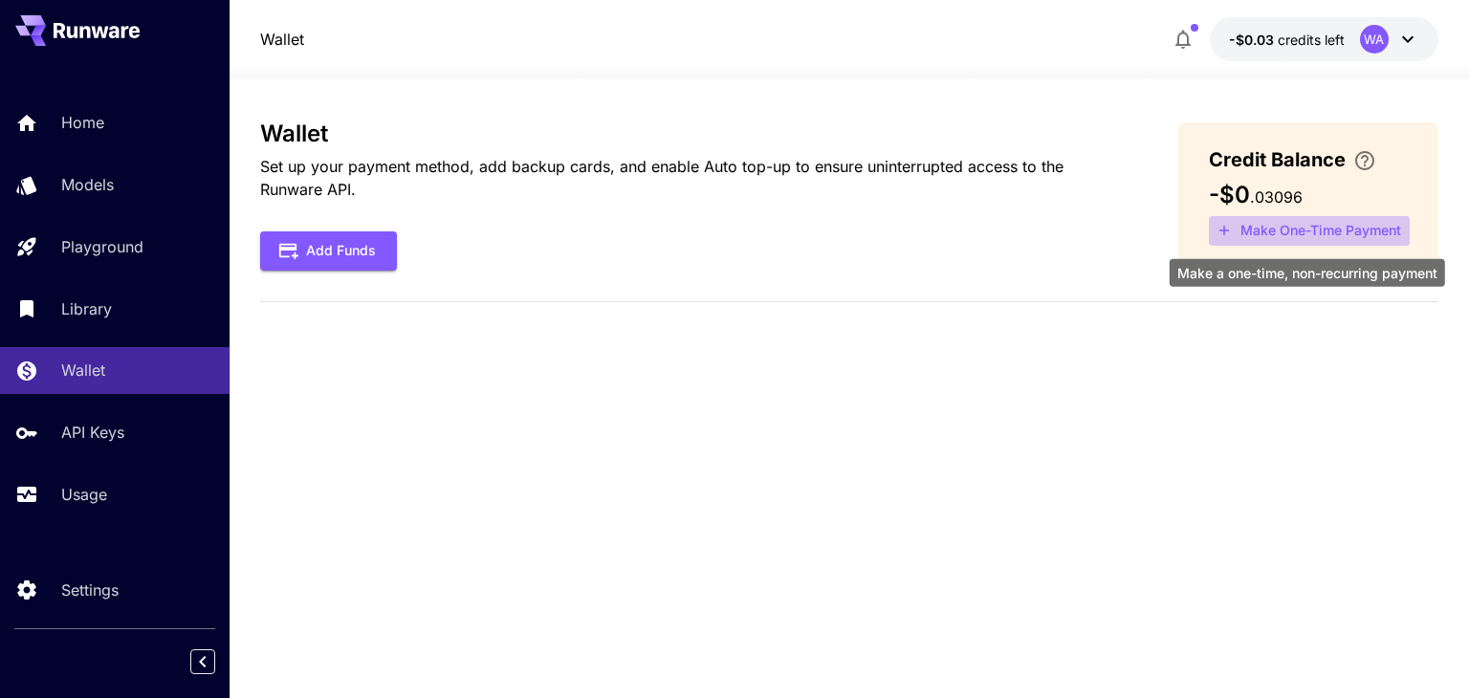
click at [1257, 229] on button "Make One-Time Payment" at bounding box center [1309, 231] width 201 height 30
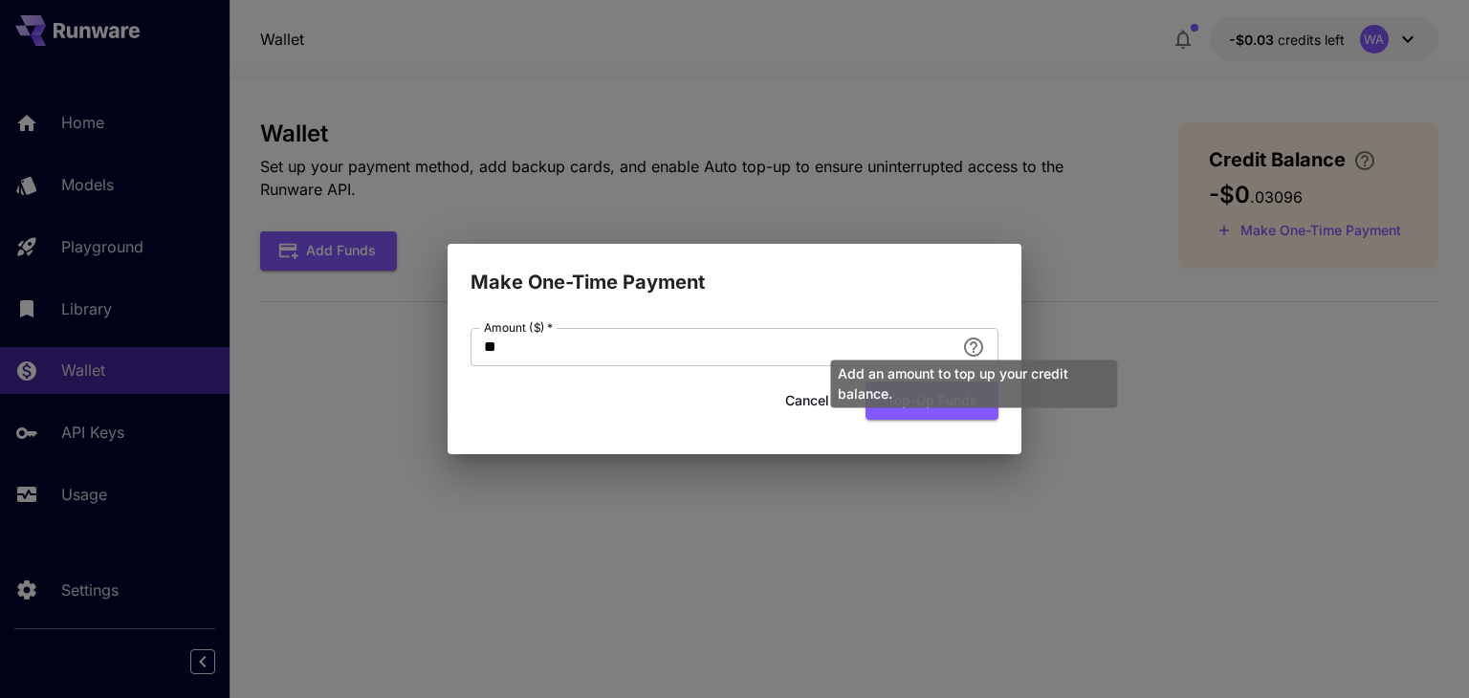
click at [970, 403] on div "Add an amount to top up your credit balance." at bounding box center [973, 384] width 287 height 48
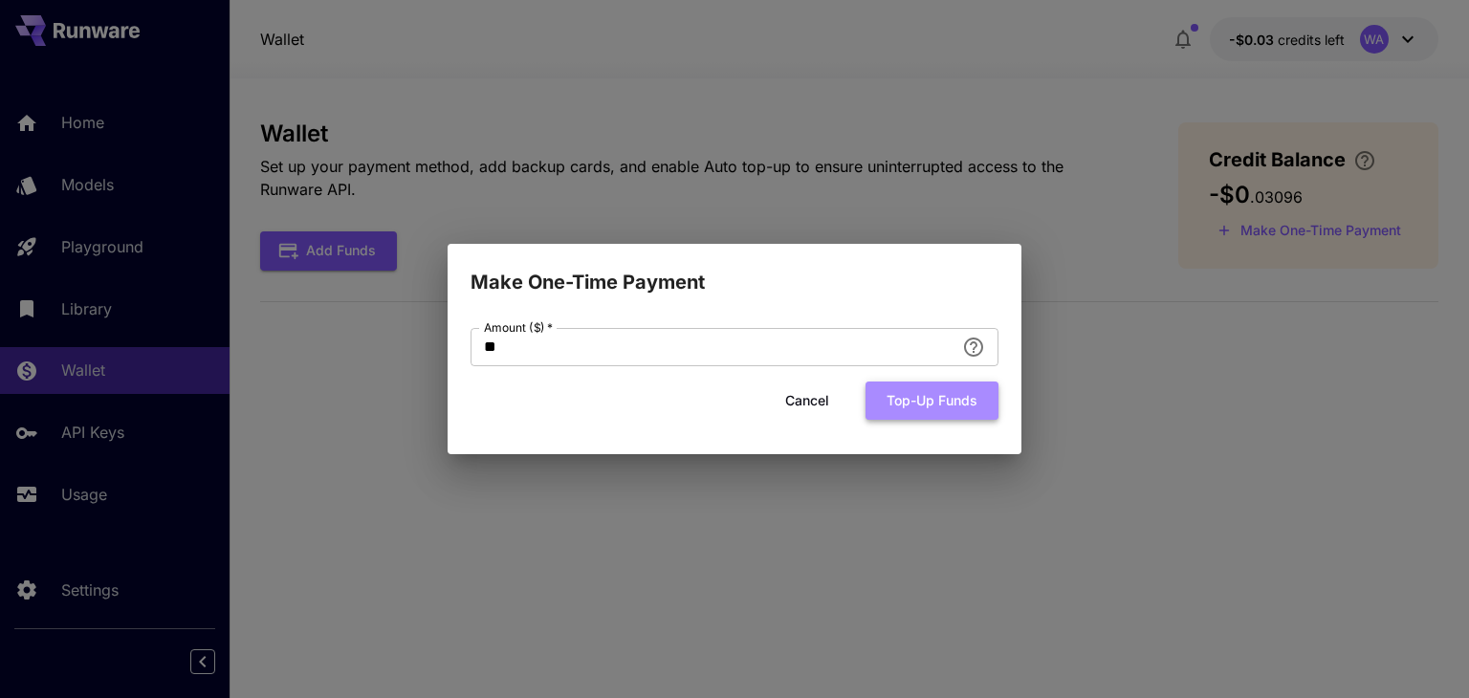
click at [946, 415] on button "Top-up funds" at bounding box center [931, 401] width 133 height 39
